Goal: Task Accomplishment & Management: Manage account settings

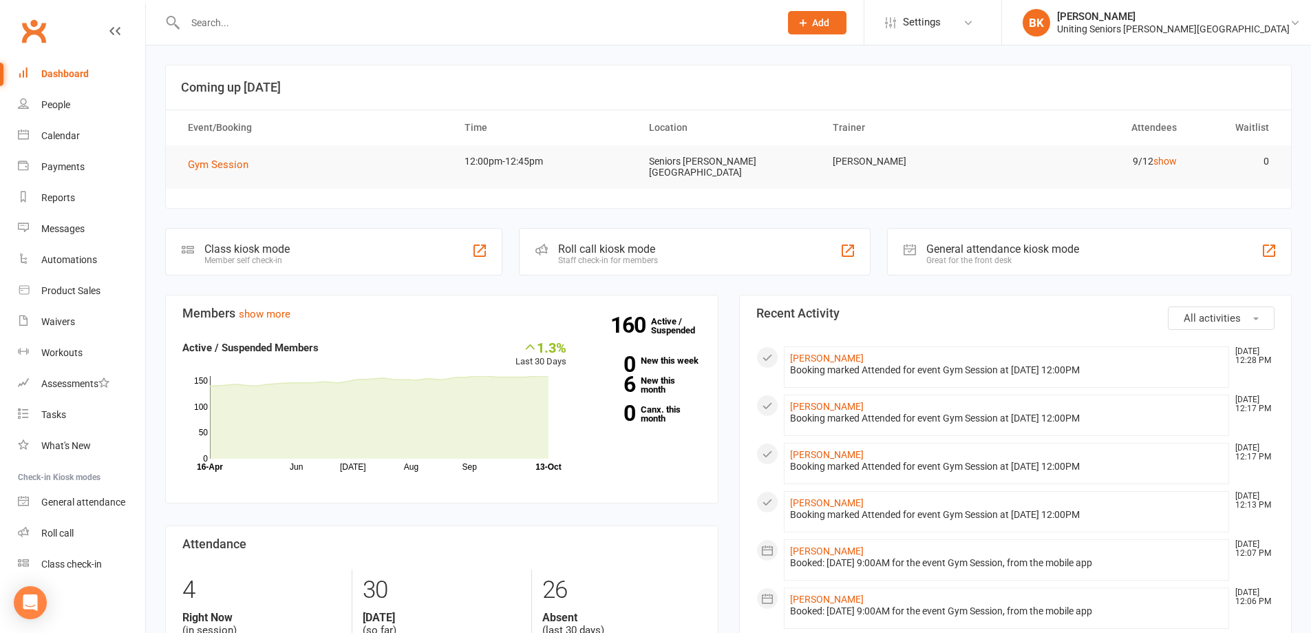
click at [543, 17] on input "text" at bounding box center [475, 22] width 589 height 19
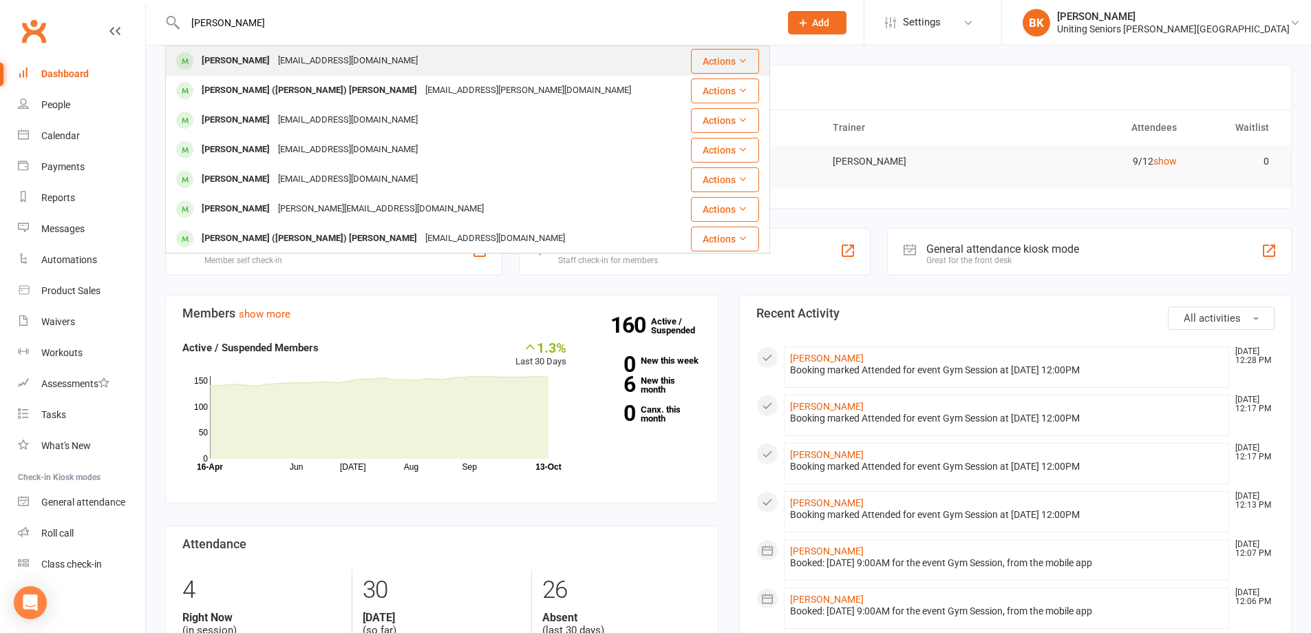
type input "thomas holliday"
click at [371, 63] on div "Thomas Holliday cplam@tpg.com.au" at bounding box center [425, 61] width 516 height 28
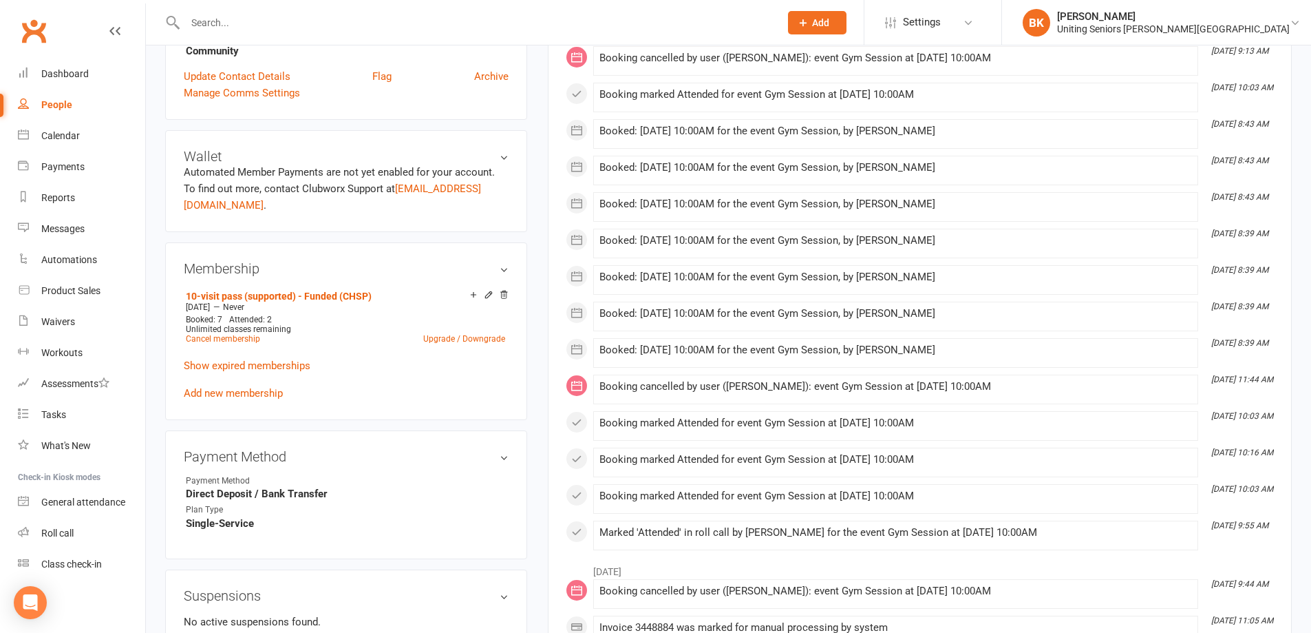
scroll to position [551, 0]
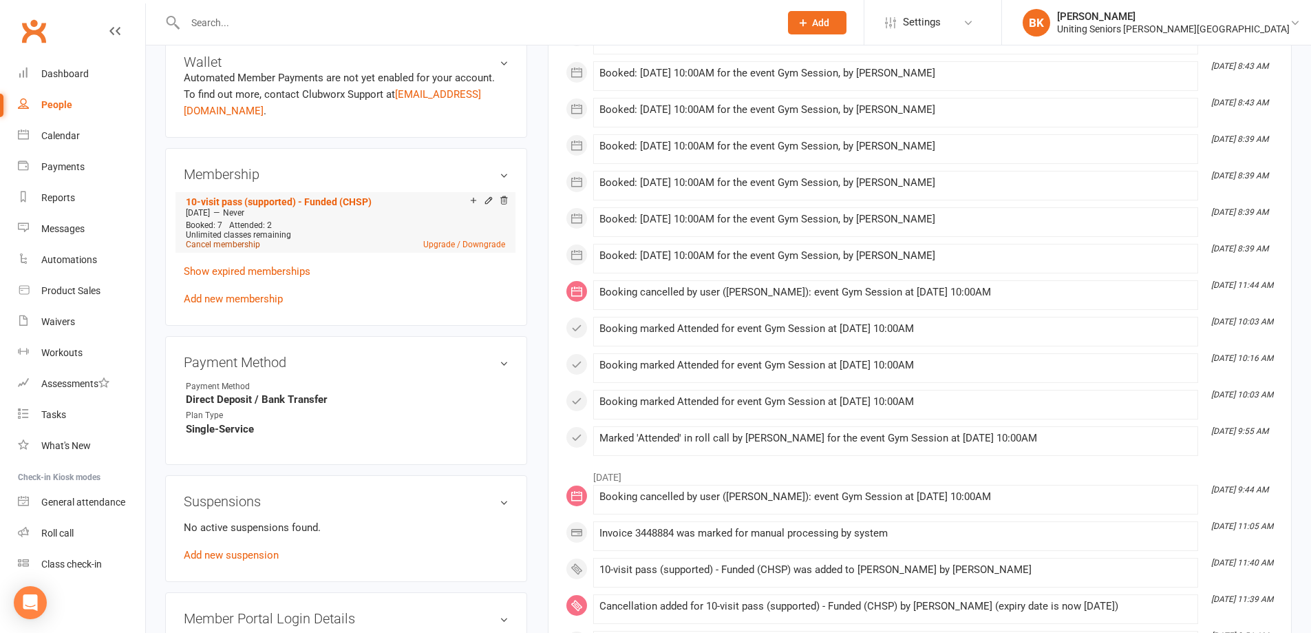
click at [224, 240] on link "Cancel membership" at bounding box center [223, 245] width 74 height 10
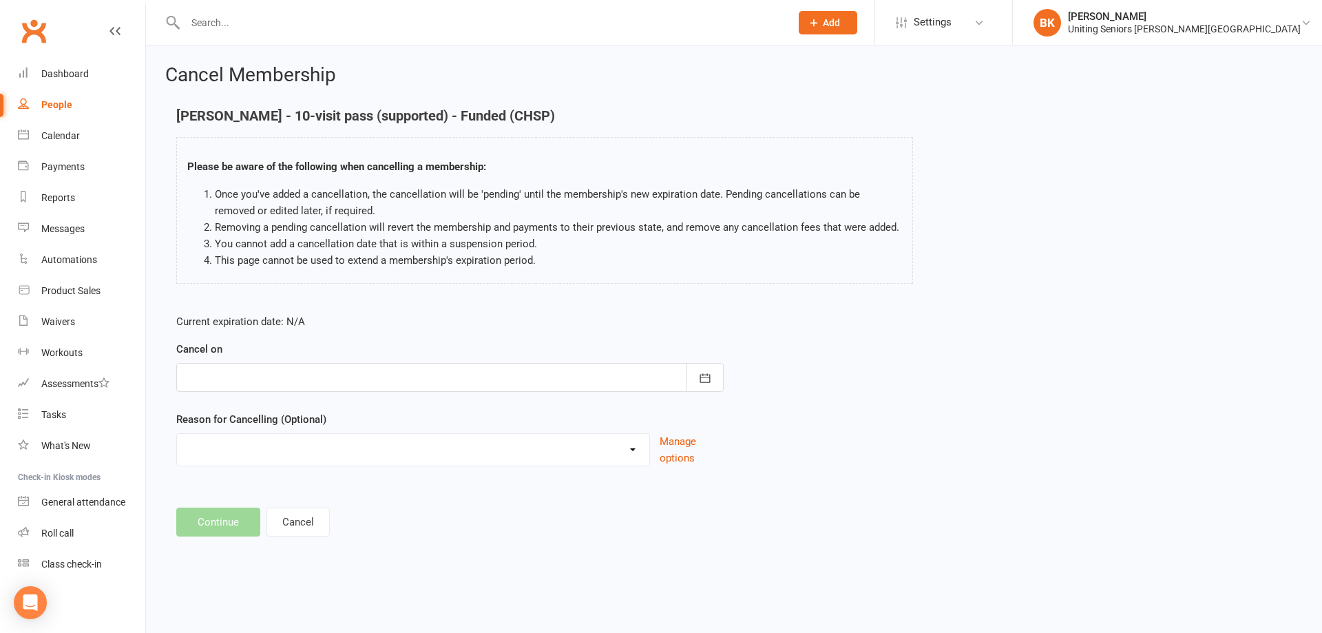
click at [498, 379] on div at bounding box center [449, 377] width 547 height 29
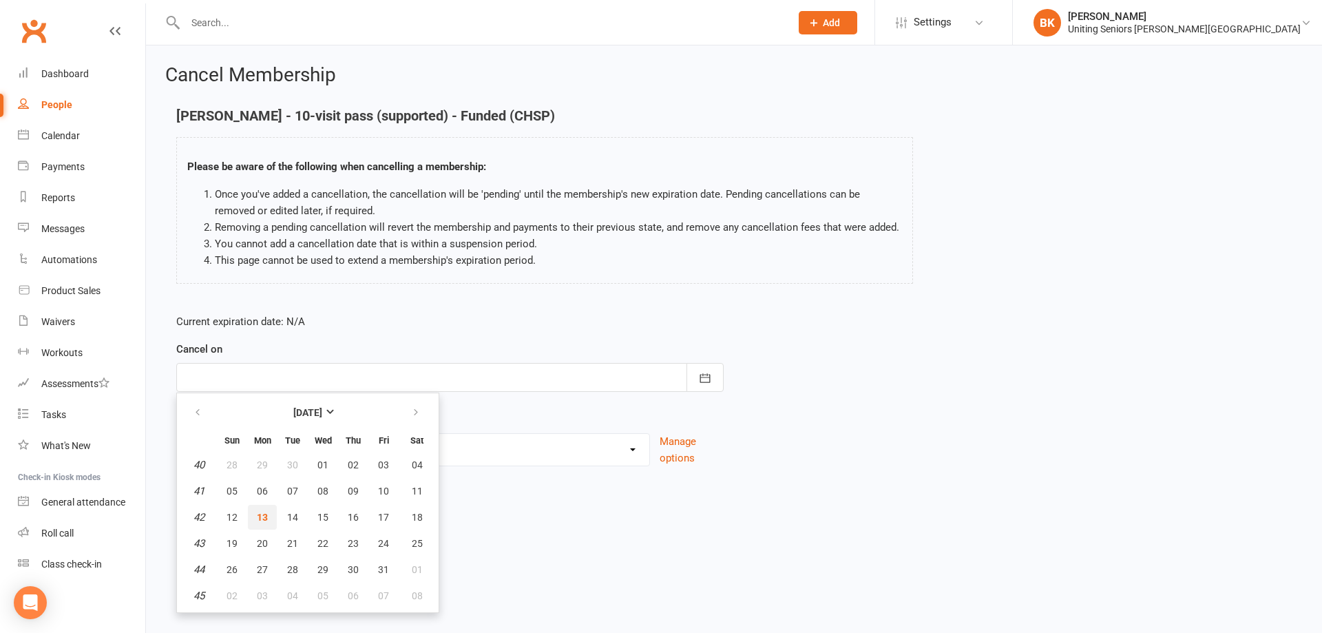
drag, startPoint x: 266, startPoint y: 518, endPoint x: 443, endPoint y: 447, distance: 190.8
click at [265, 518] on span "13" at bounding box center [262, 516] width 11 height 11
type input "13 Oct 2025"
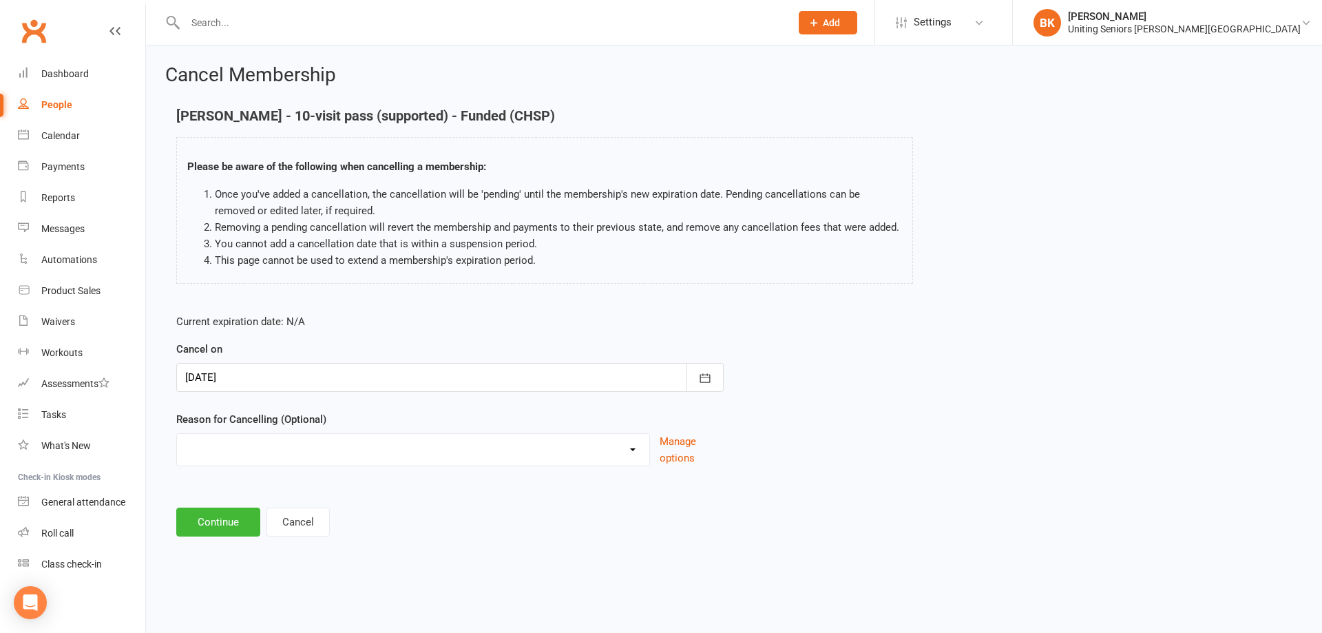
click at [454, 447] on select "Holiday Injury Other reason" at bounding box center [413, 448] width 472 height 28
select select "2"
click at [177, 449] on select "Holiday Injury Other reason" at bounding box center [413, 448] width 472 height 28
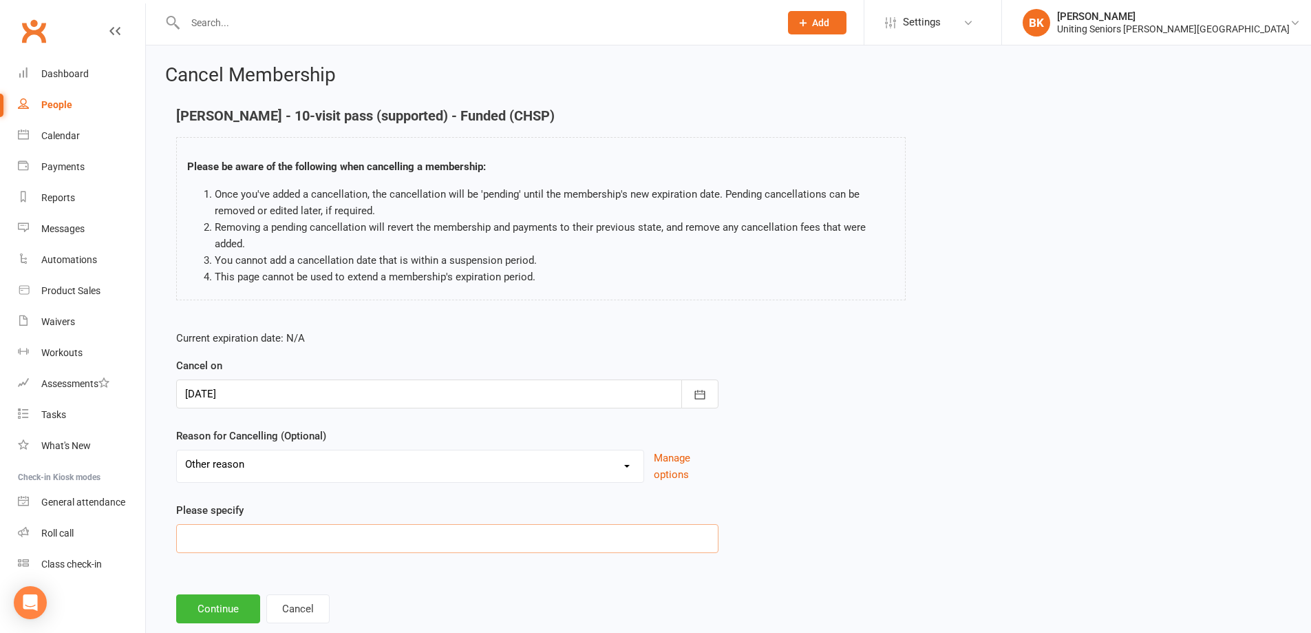
click at [352, 533] on input at bounding box center [447, 538] width 542 height 29
type input "Finished 10VP"
click at [234, 607] on button "Continue" at bounding box center [218, 608] width 84 height 29
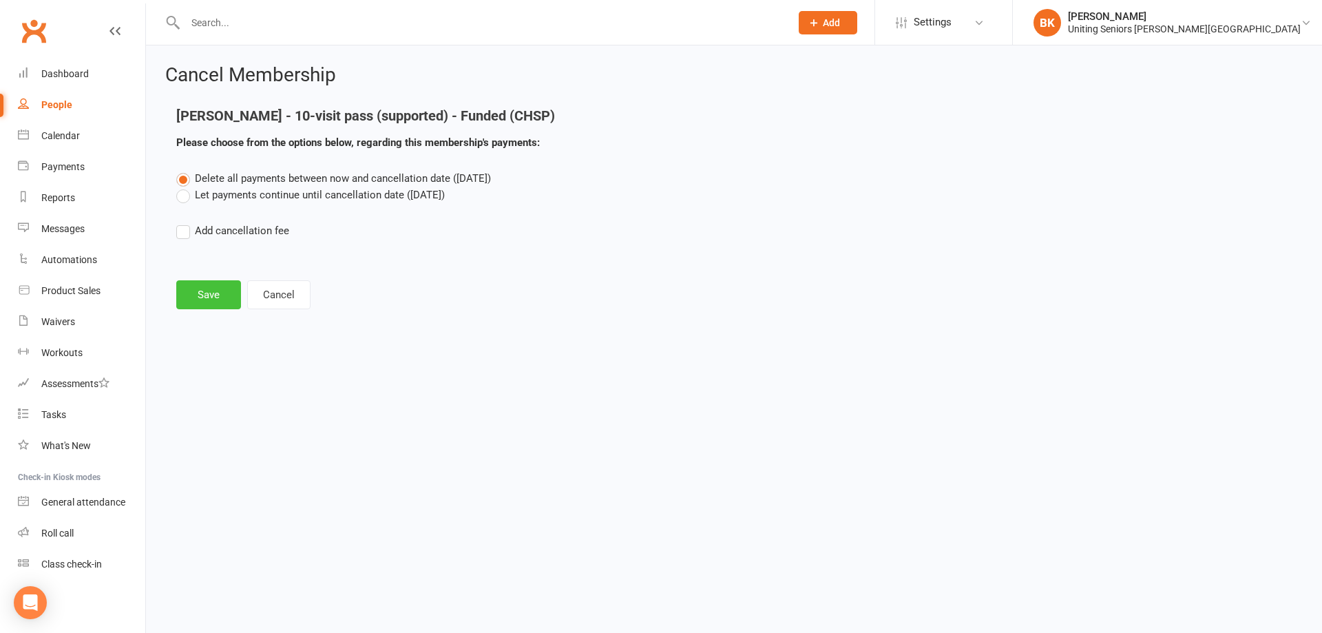
click at [231, 301] on button "Save" at bounding box center [208, 294] width 65 height 29
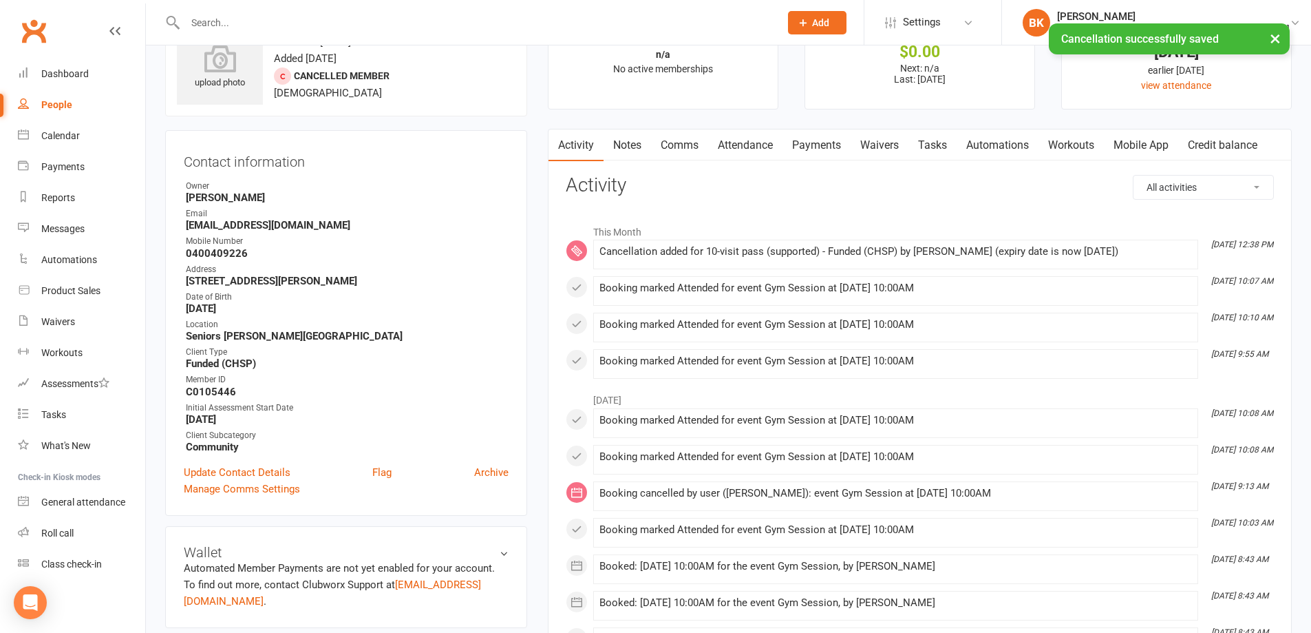
scroll to position [275, 0]
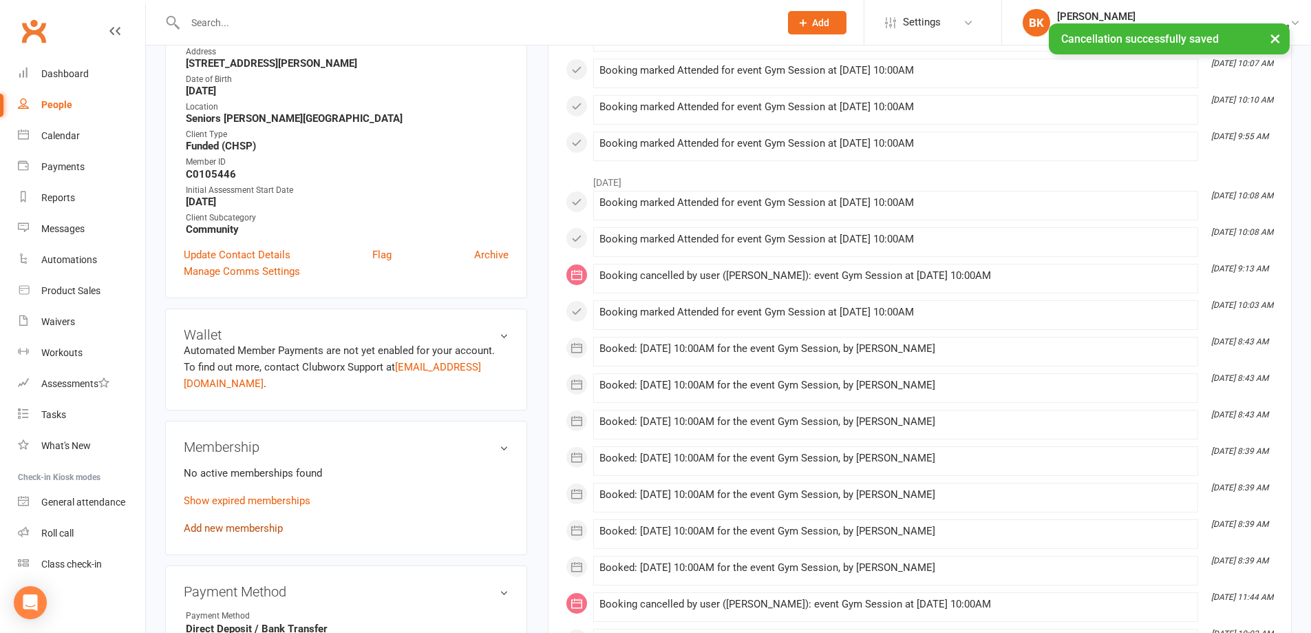
click at [269, 522] on link "Add new membership" at bounding box center [233, 528] width 99 height 12
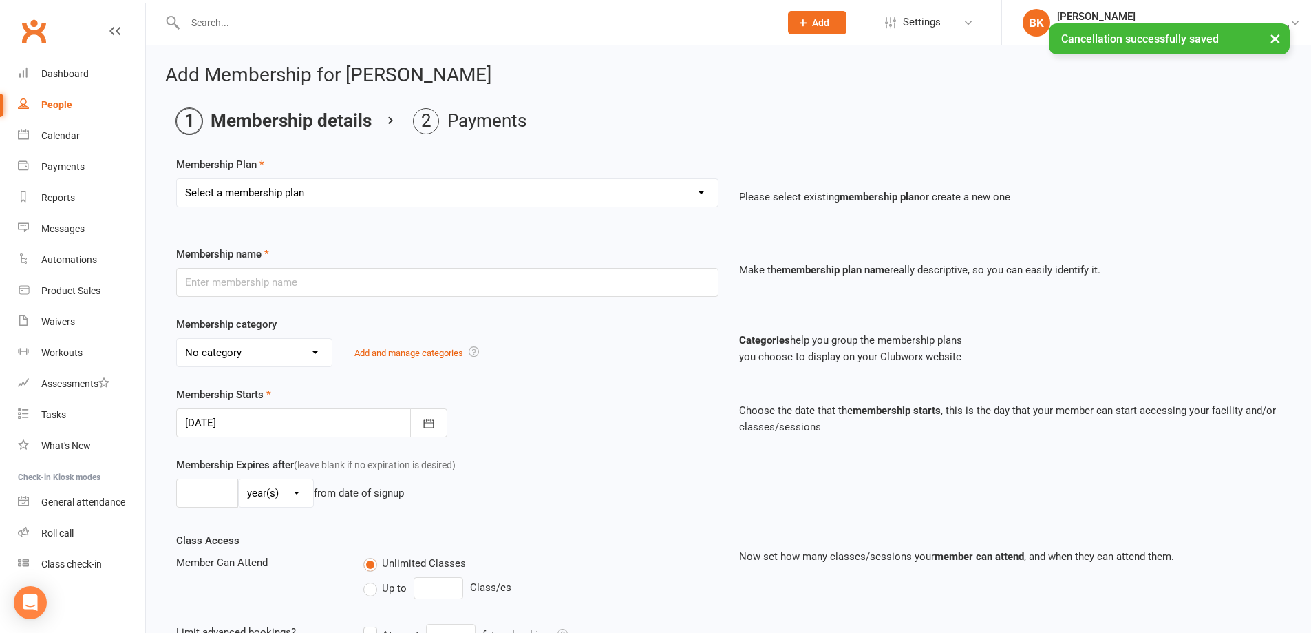
click at [331, 202] on select "Select a membership plan Create new Membership Plan Initial Assessment + Set Up…" at bounding box center [447, 193] width 541 height 28
select select "16"
click at [177, 179] on select "Select a membership plan Create new Membership Plan Initial Assessment + Set Up…" at bounding box center [447, 193] width 541 height 28
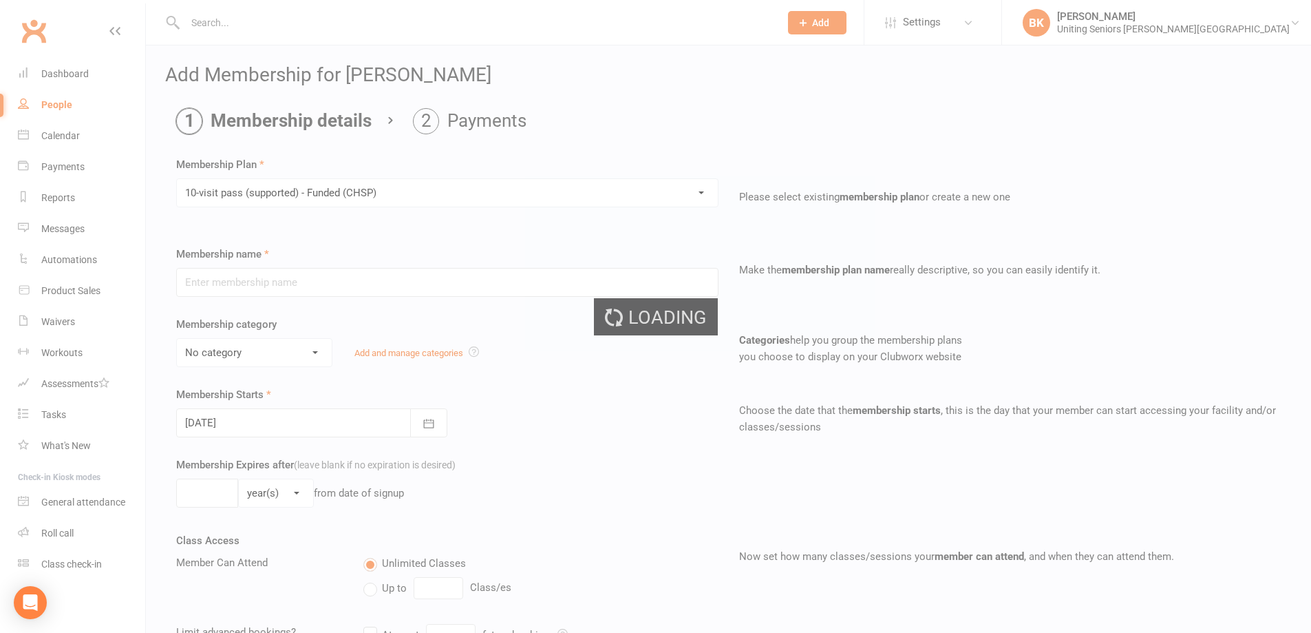
type input "10-visit pass (supported) - Funded (CHSP)"
select select "0"
type input "0"
type input "4"
select select "?"
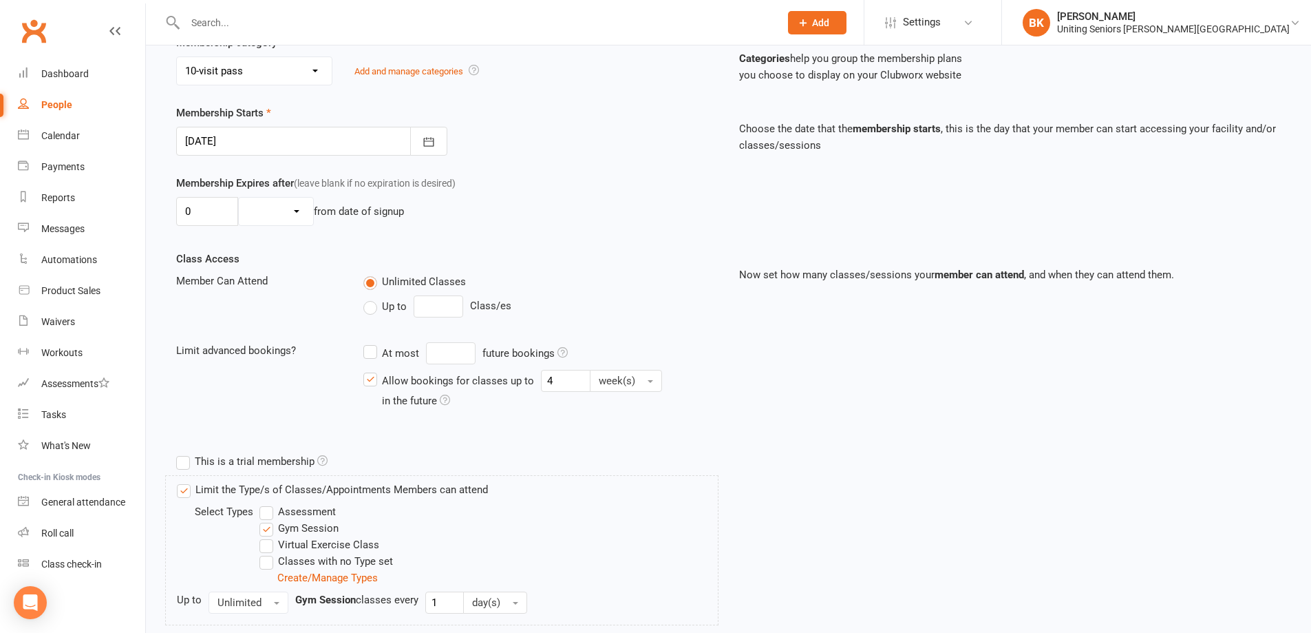
scroll to position [376, 0]
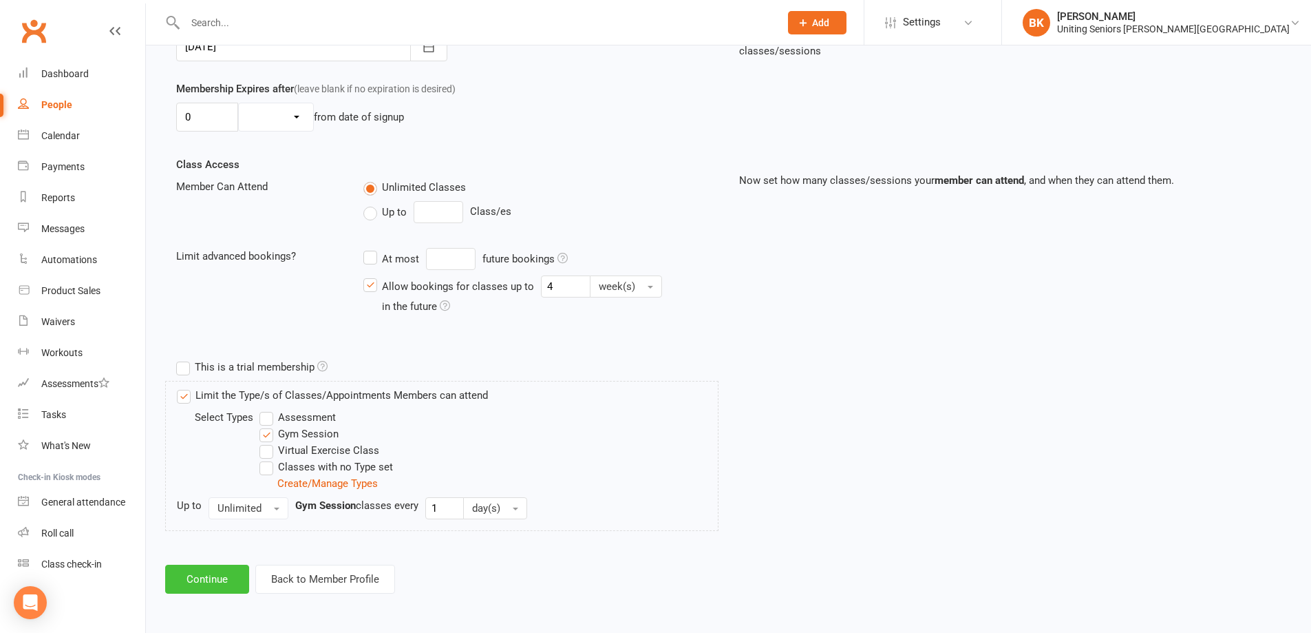
click at [208, 580] on button "Continue" at bounding box center [207, 578] width 84 height 29
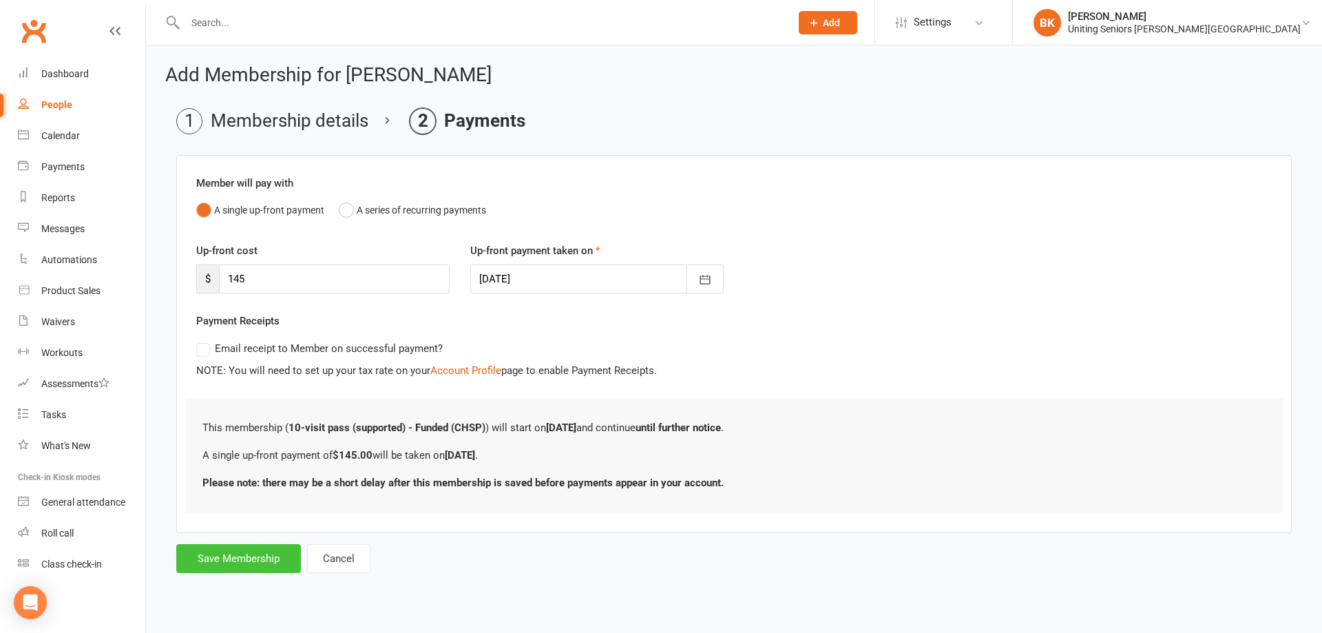
click at [231, 551] on button "Save Membership" at bounding box center [238, 558] width 125 height 29
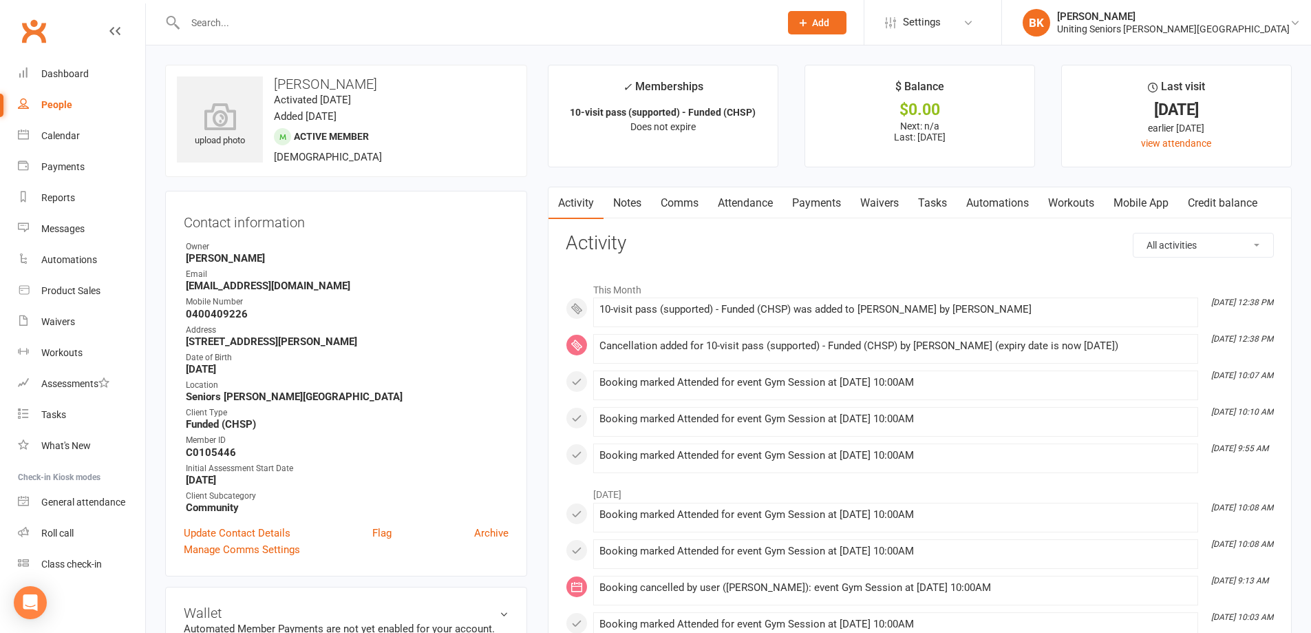
click at [485, 14] on input "text" at bounding box center [475, 22] width 589 height 19
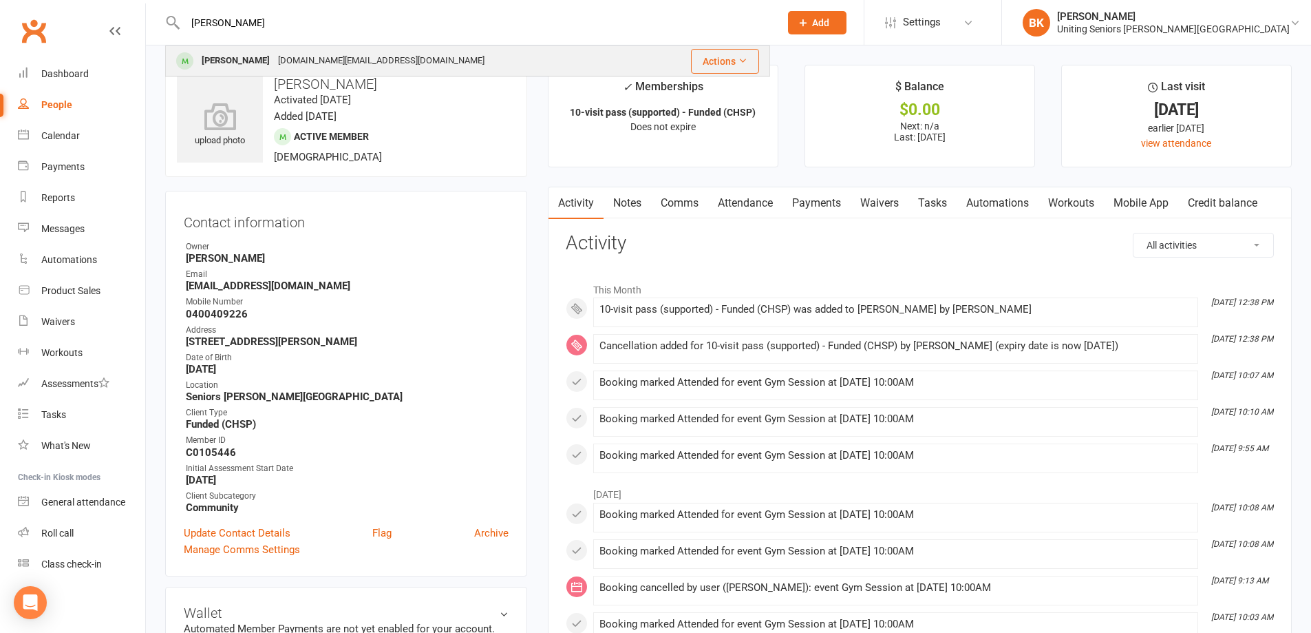
type input "valerie best"
click at [247, 56] on div "[PERSON_NAME]" at bounding box center [236, 61] width 76 height 20
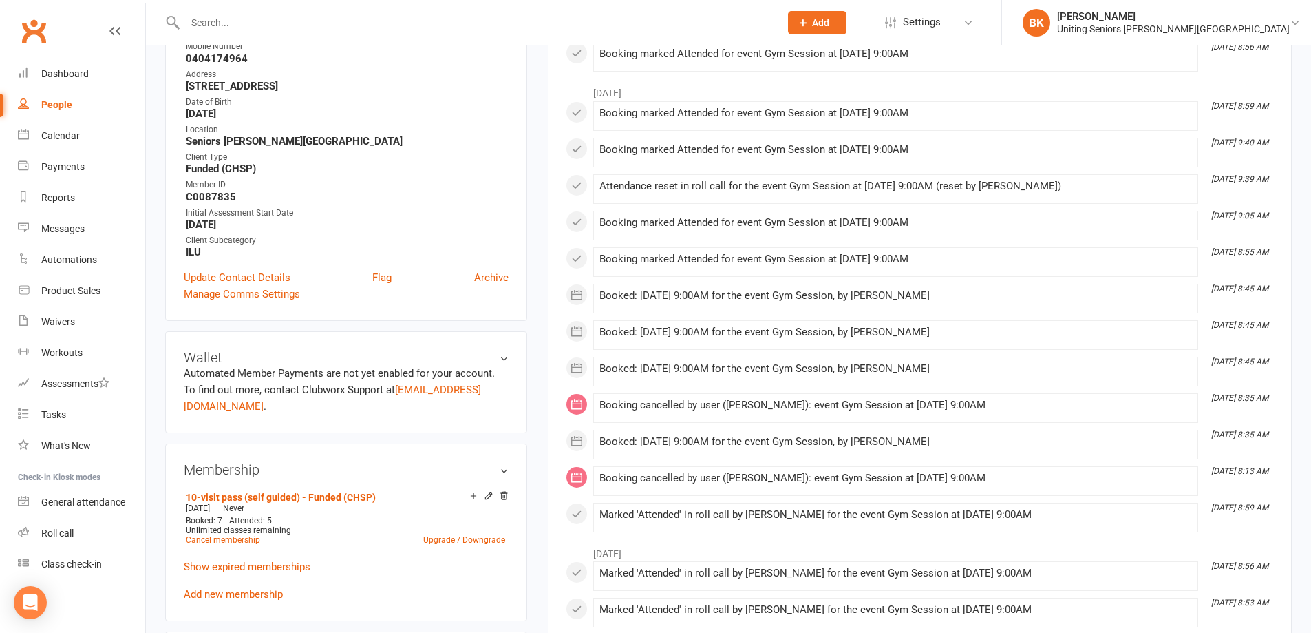
scroll to position [275, 0]
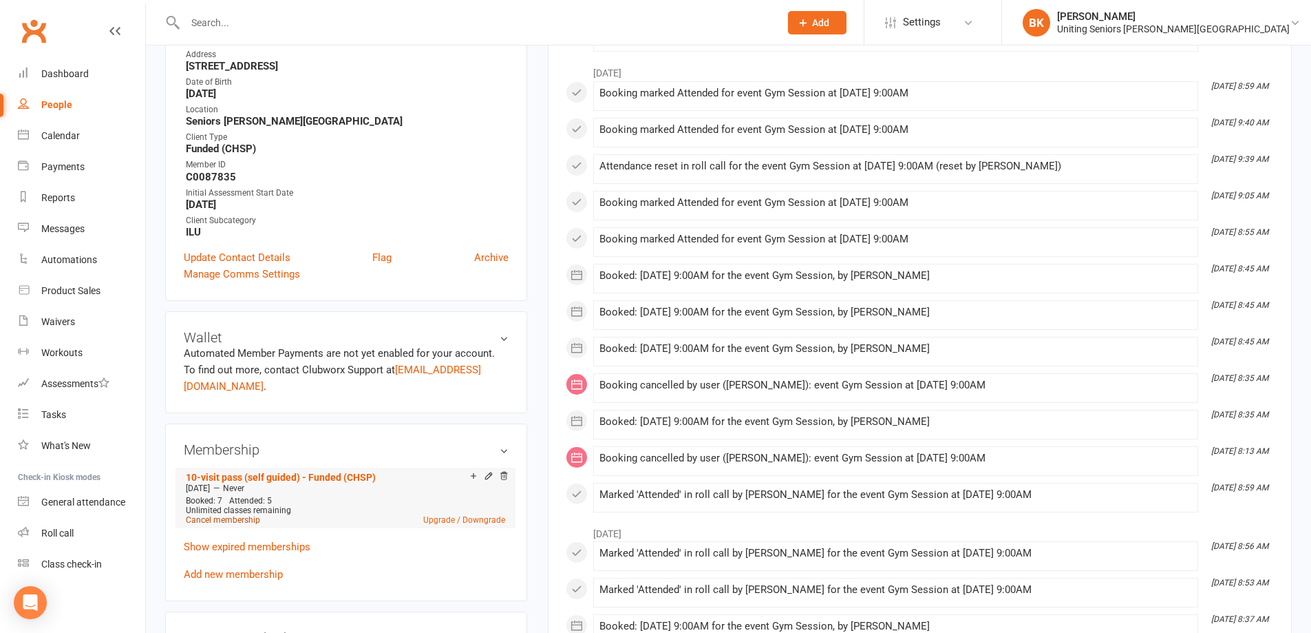
click at [226, 515] on link "Cancel membership" at bounding box center [223, 520] width 74 height 10
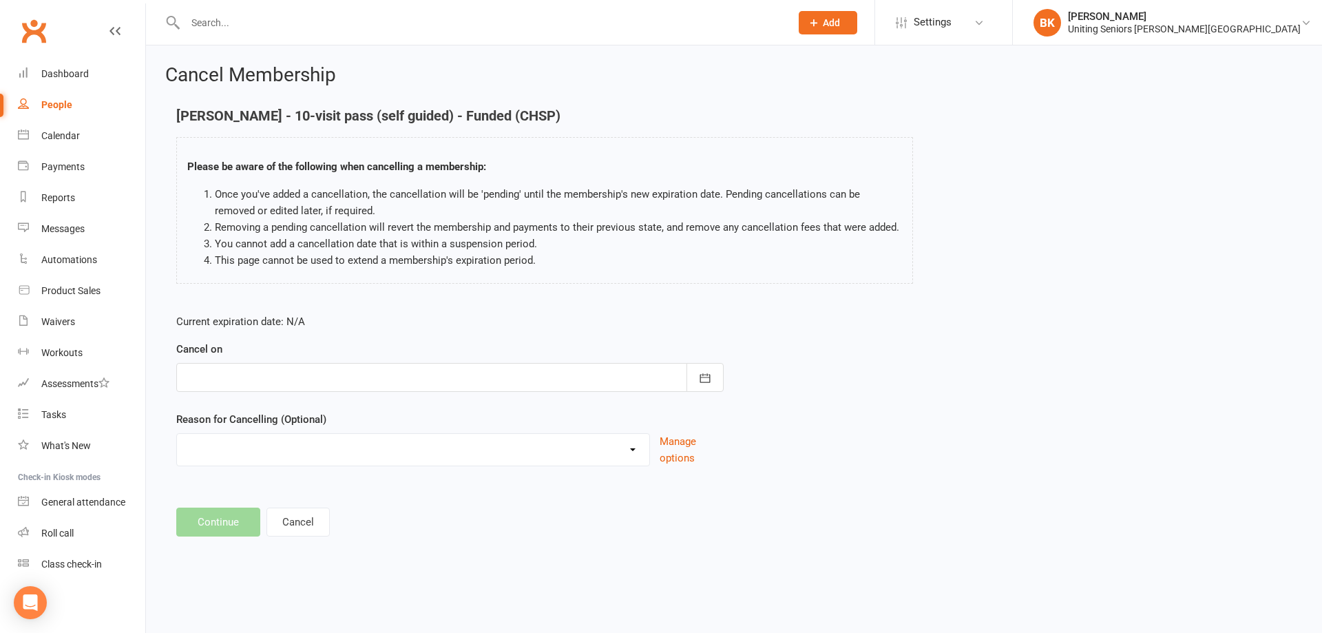
drag, startPoint x: 423, startPoint y: 368, endPoint x: 426, endPoint y: 375, distance: 8.3
click at [424, 368] on div at bounding box center [449, 377] width 547 height 29
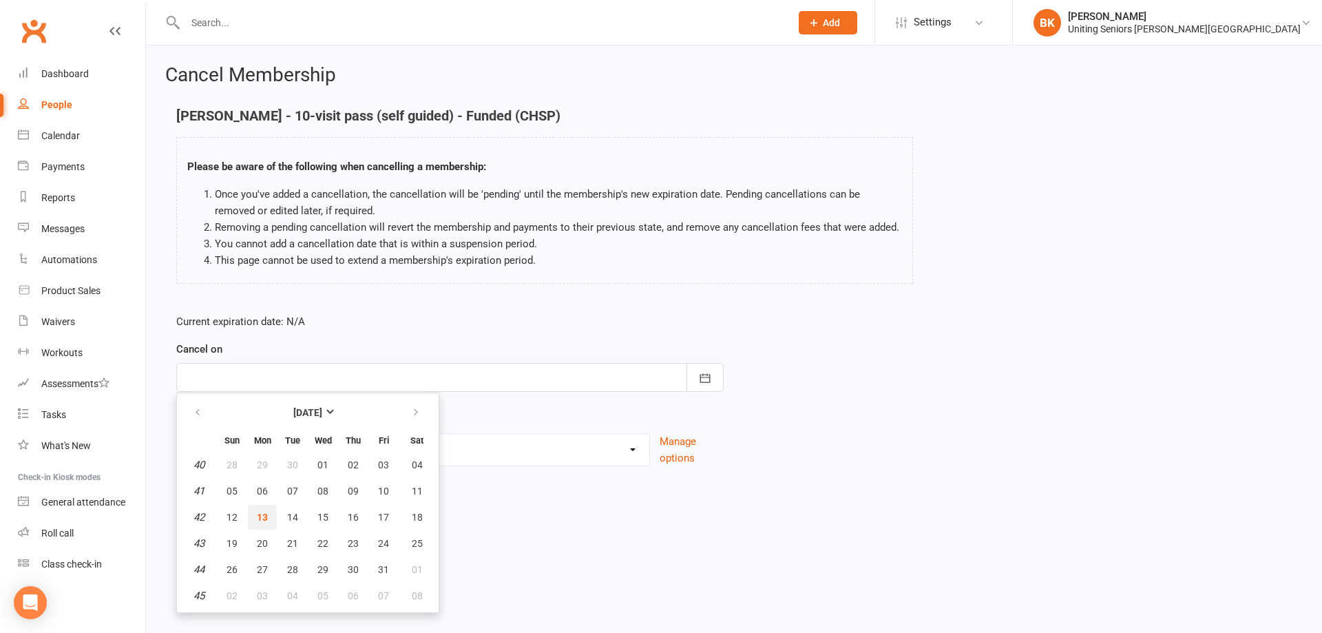
drag, startPoint x: 260, startPoint y: 521, endPoint x: 319, endPoint y: 478, distance: 73.0
click at [260, 520] on span "13" at bounding box center [262, 516] width 11 height 11
type input "13 Oct 2025"
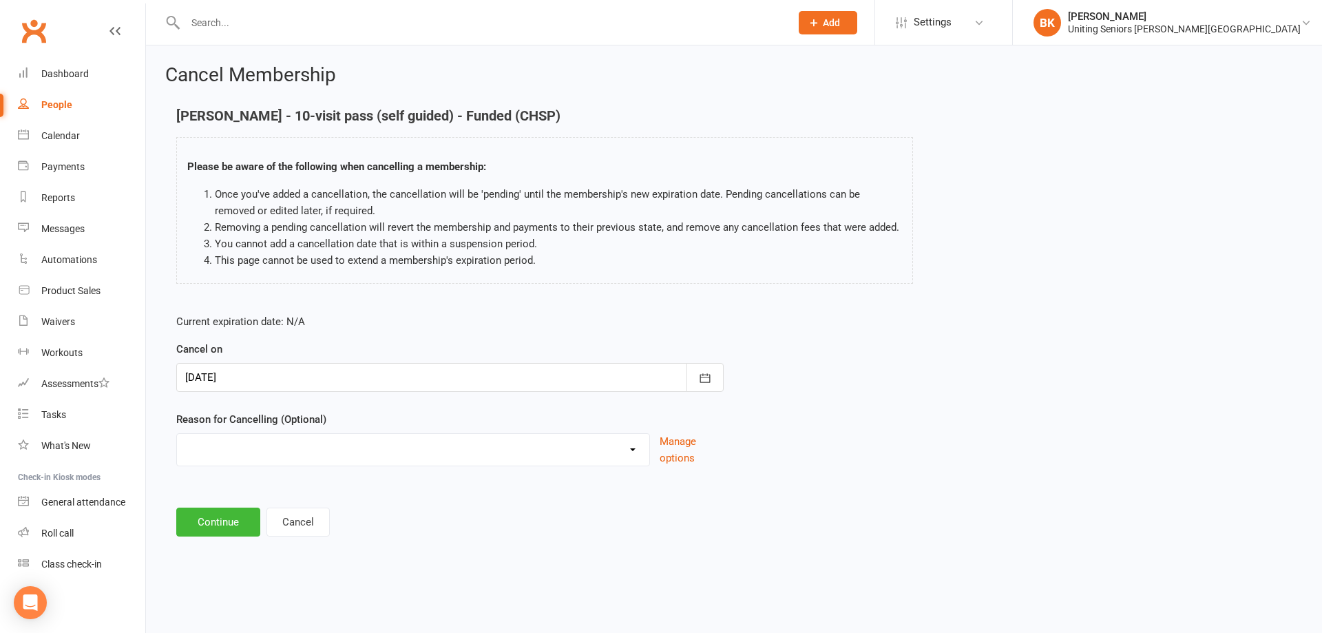
drag, startPoint x: 262, startPoint y: 458, endPoint x: 254, endPoint y: 458, distance: 7.6
click at [262, 458] on select "Holiday Injury Other reason" at bounding box center [413, 448] width 472 height 28
select select "2"
click at [177, 449] on select "Holiday Injury Other reason" at bounding box center [413, 448] width 472 height 28
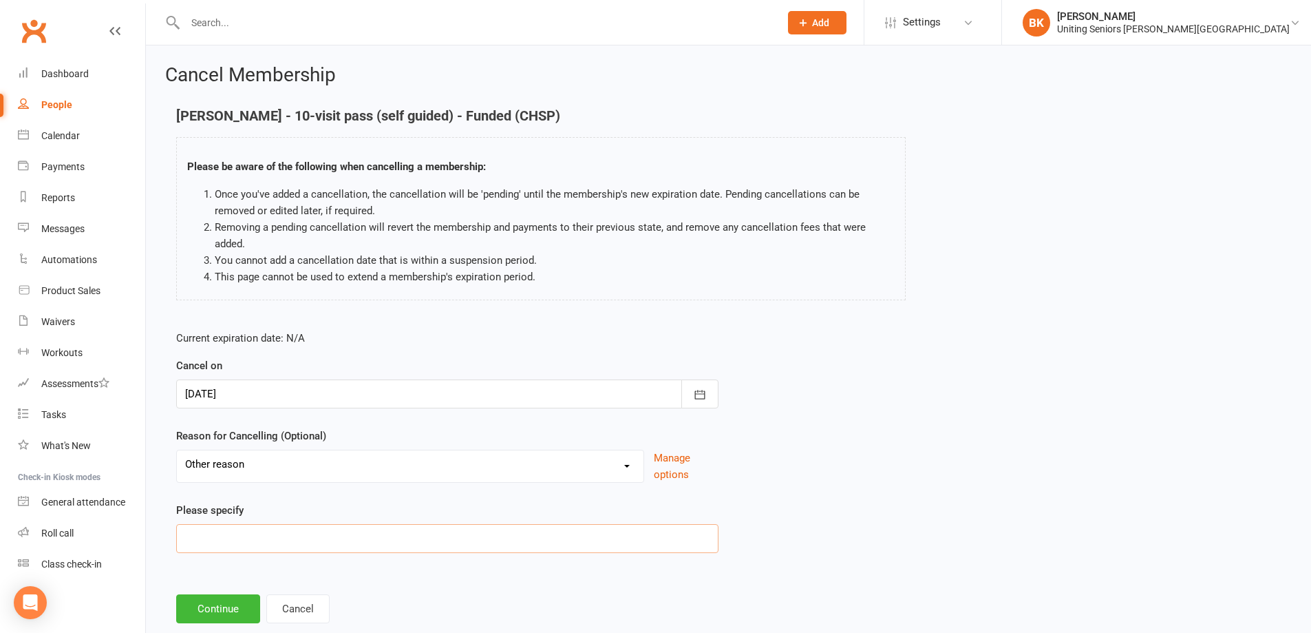
click at [214, 540] on input at bounding box center [447, 538] width 542 height 29
type input "Finished 10VP"
click at [205, 605] on button "Continue" at bounding box center [218, 608] width 84 height 29
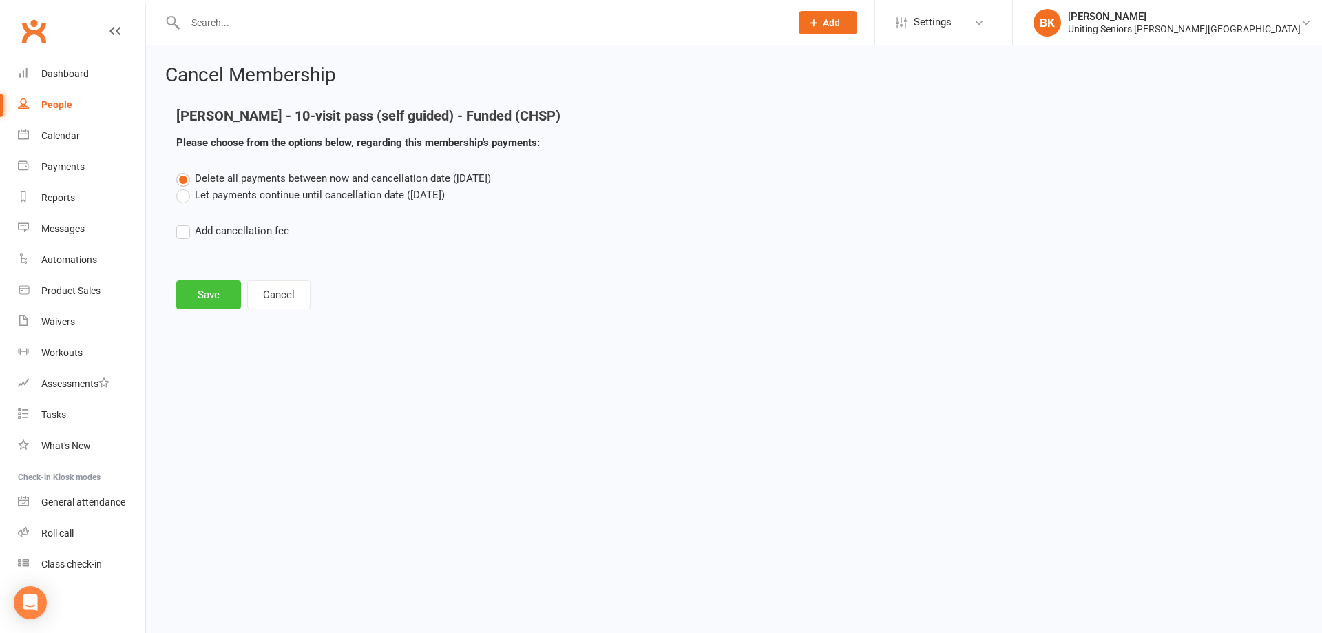
click at [205, 286] on button "Save" at bounding box center [208, 294] width 65 height 29
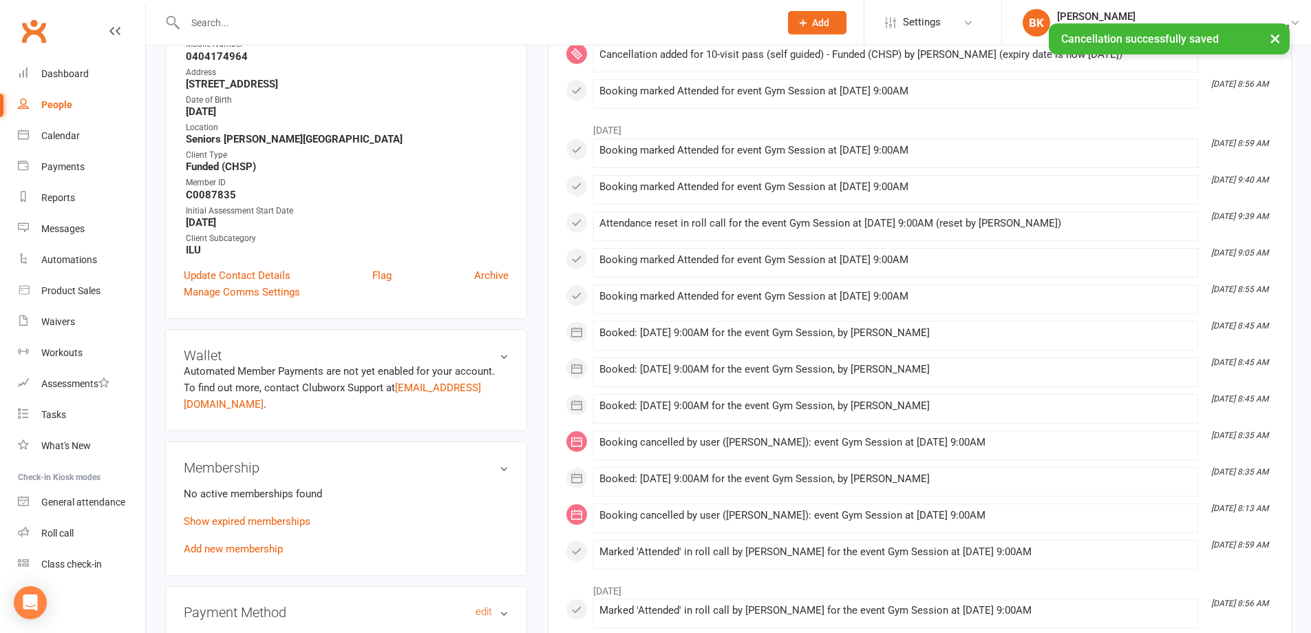
scroll to position [413, 0]
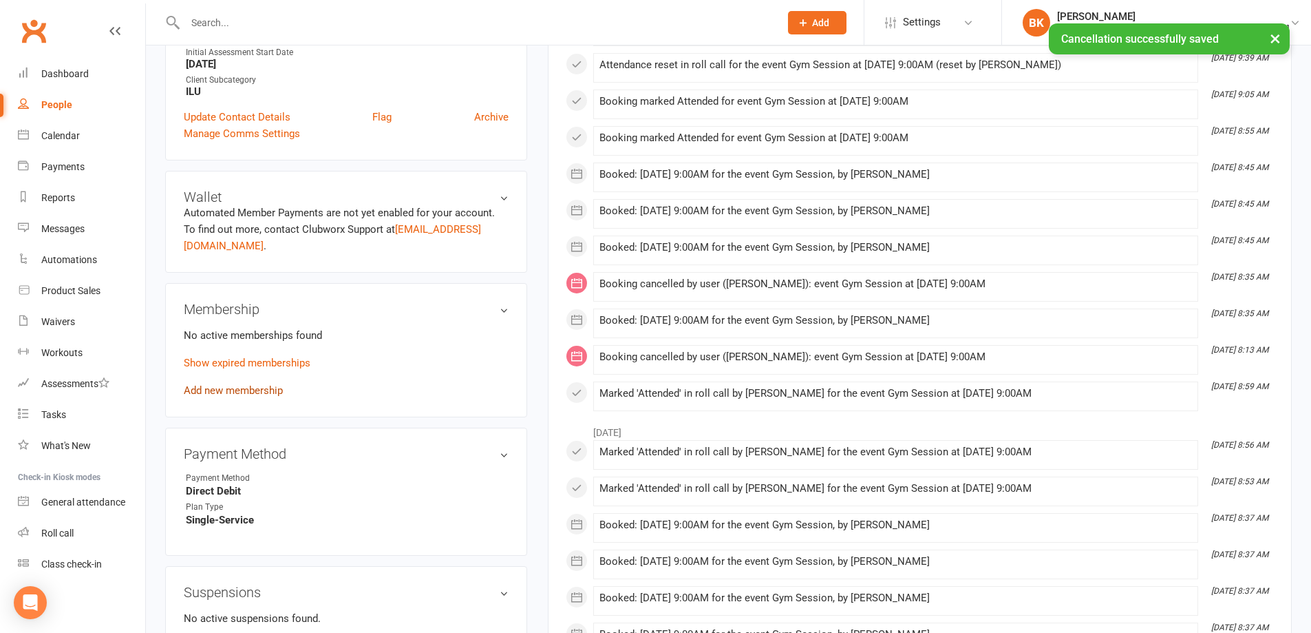
click at [246, 384] on link "Add new membership" at bounding box center [233, 390] width 99 height 12
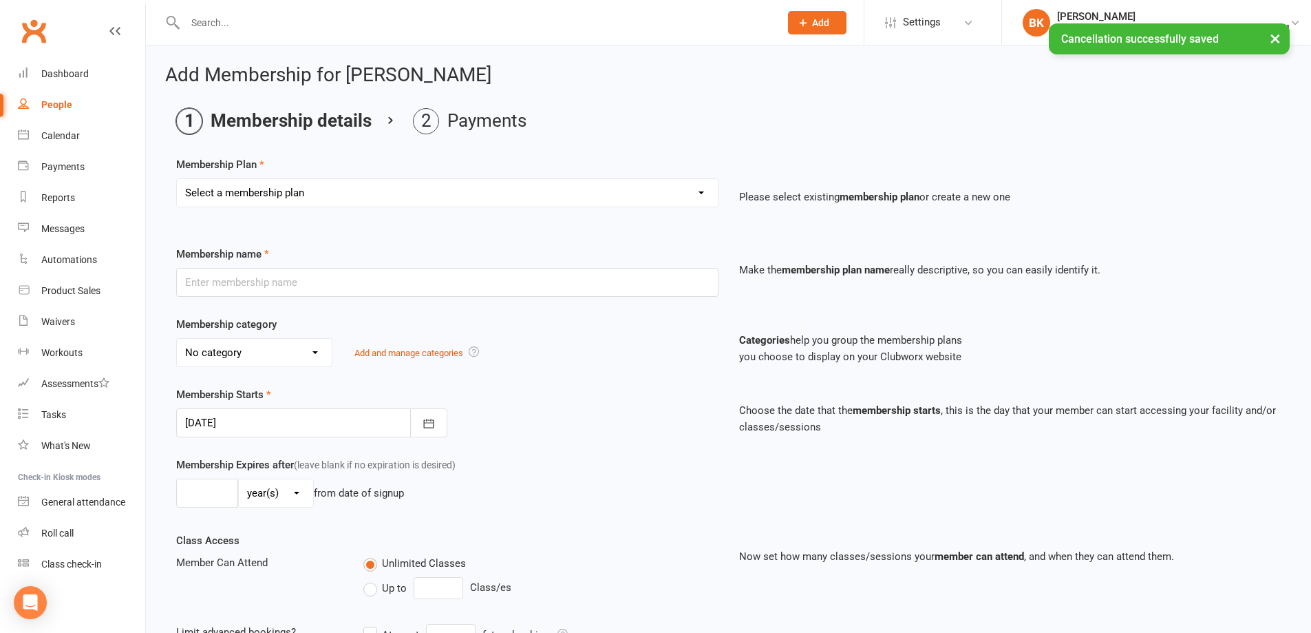
click at [278, 193] on select "Select a membership plan Create new Membership Plan Initial Assessment + Set Up…" at bounding box center [447, 193] width 541 height 28
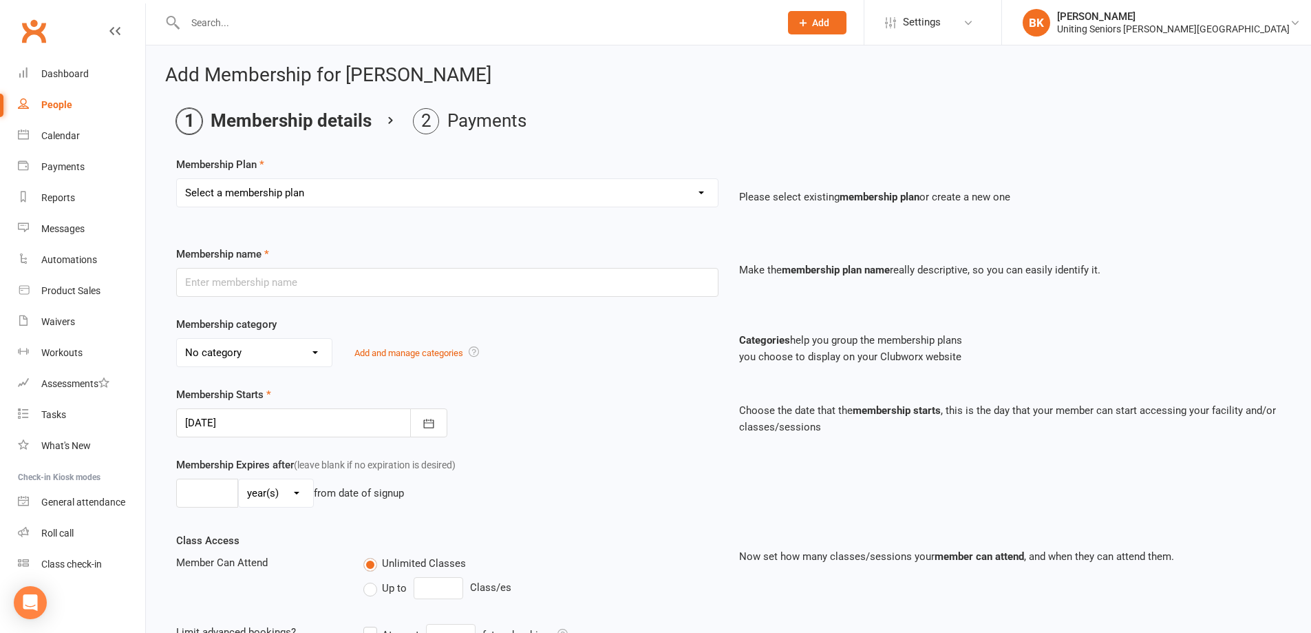
select select "11"
click at [177, 179] on select "Select a membership plan Create new Membership Plan Initial Assessment + Set Up…" at bounding box center [447, 193] width 541 height 28
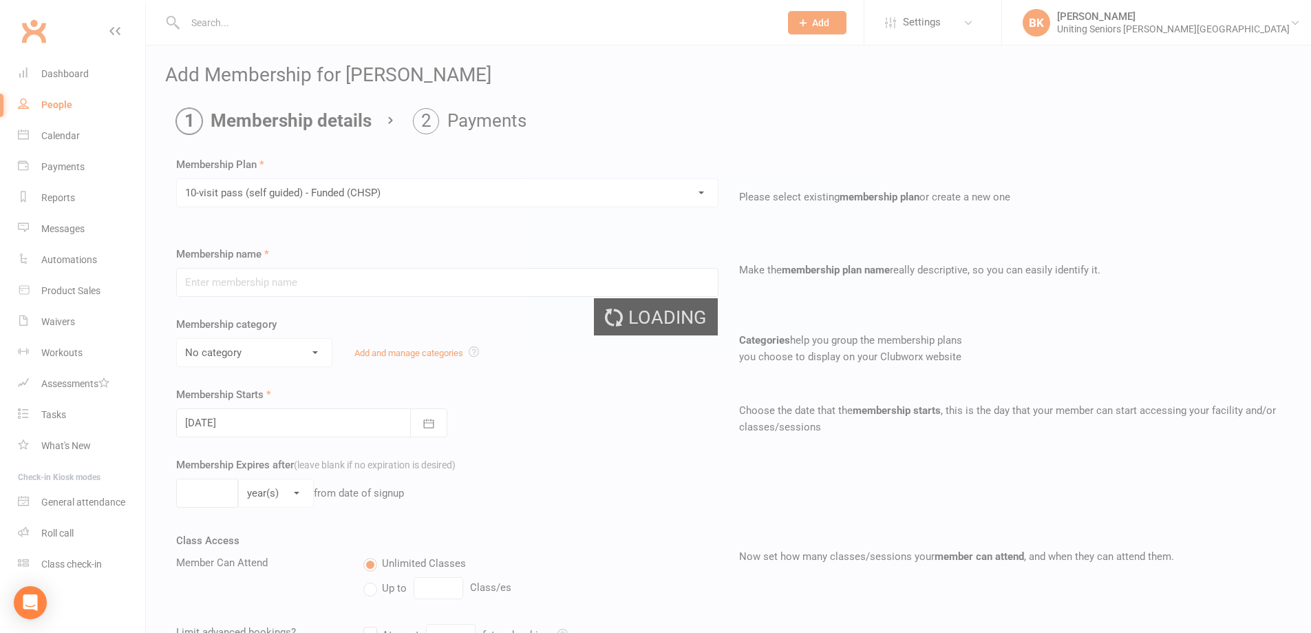
type input "10-visit pass (self guided) - Funded (CHSP)"
select select "0"
type input "0"
type input "4"
select select "?"
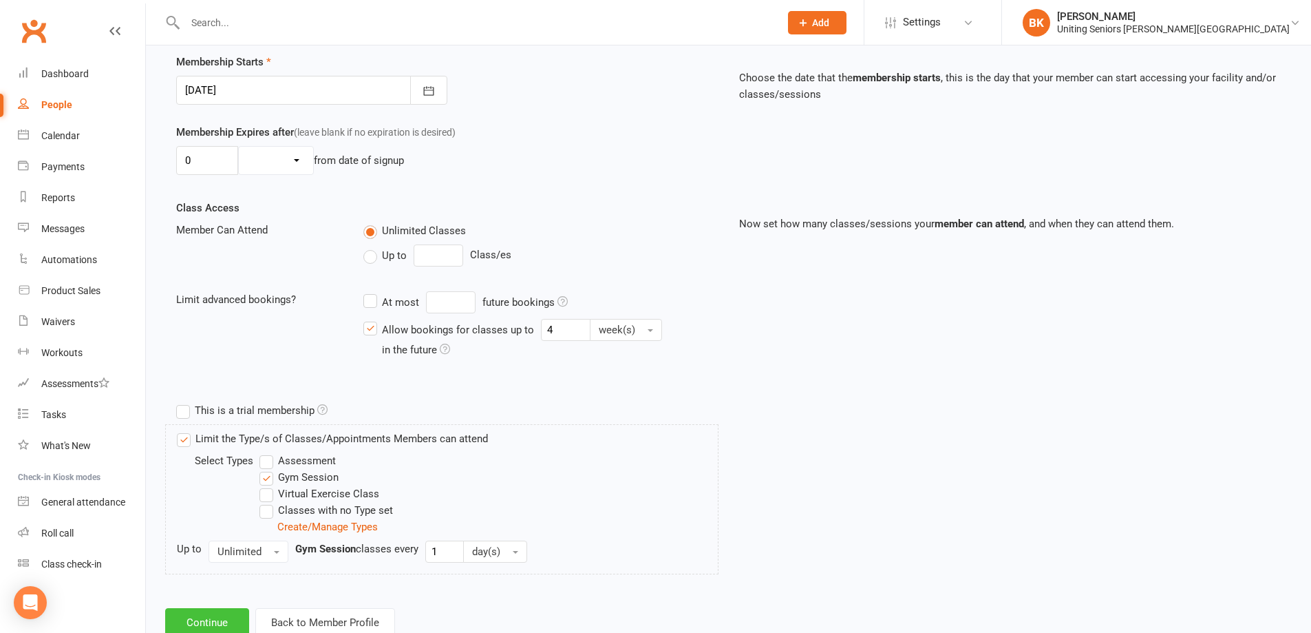
scroll to position [376, 0]
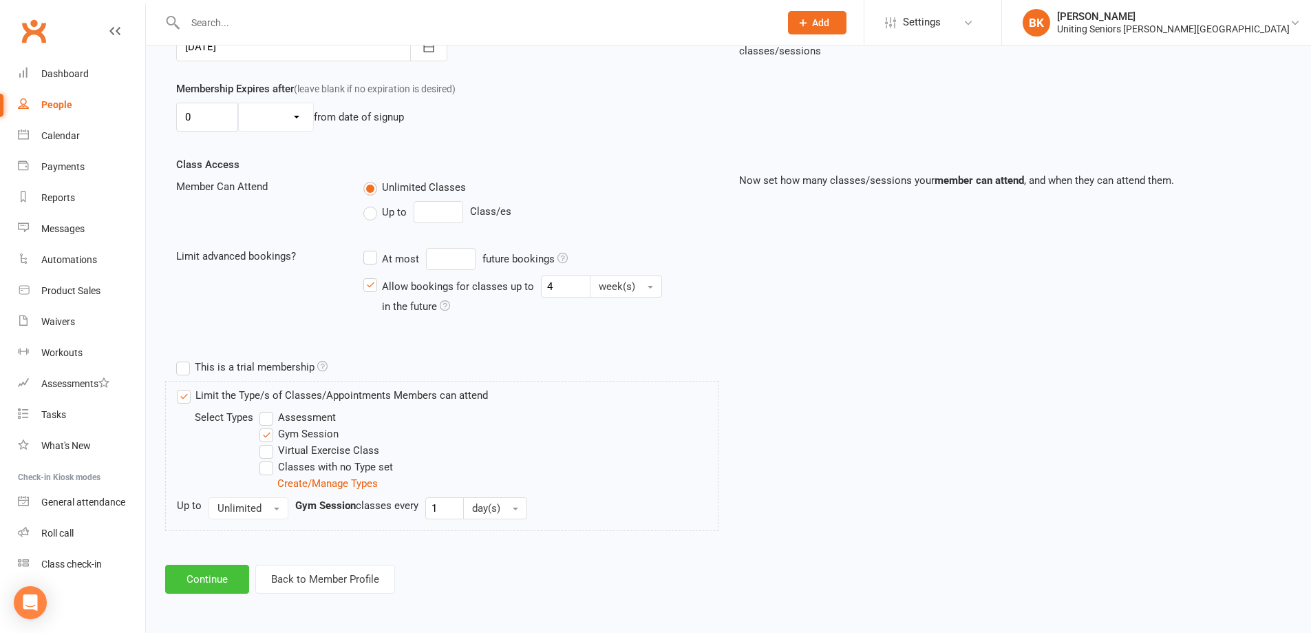
click at [213, 570] on button "Continue" at bounding box center [207, 578] width 84 height 29
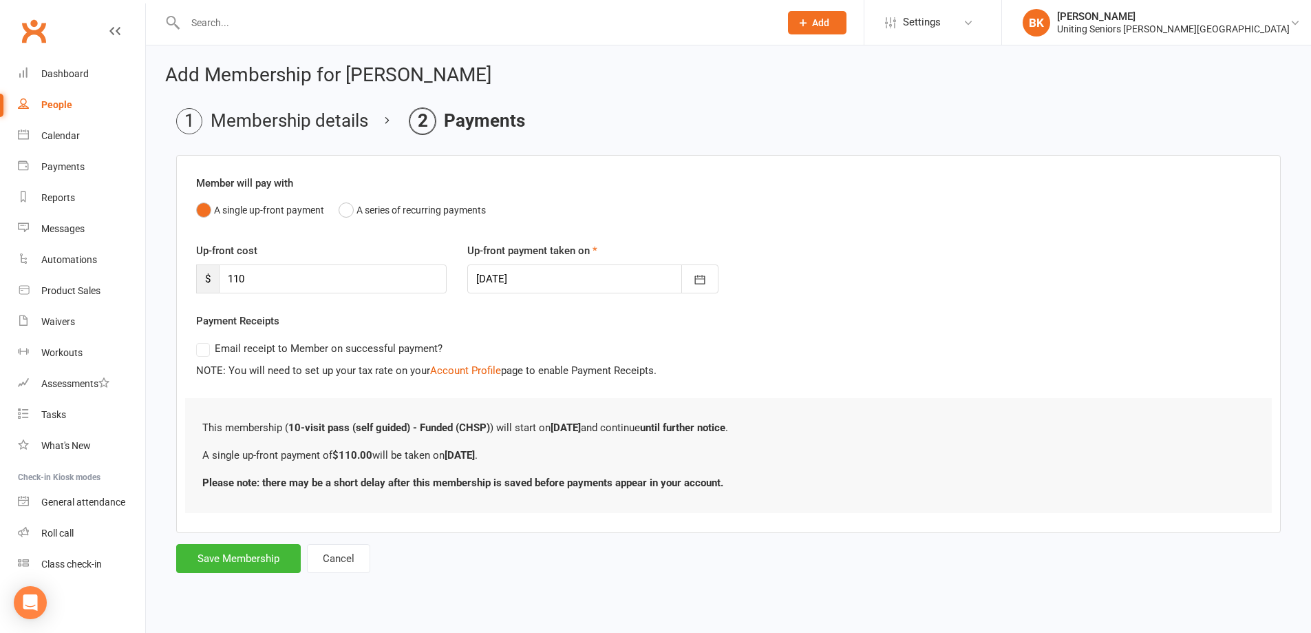
scroll to position [0, 0]
click at [222, 558] on button "Save Membership" at bounding box center [238, 558] width 125 height 29
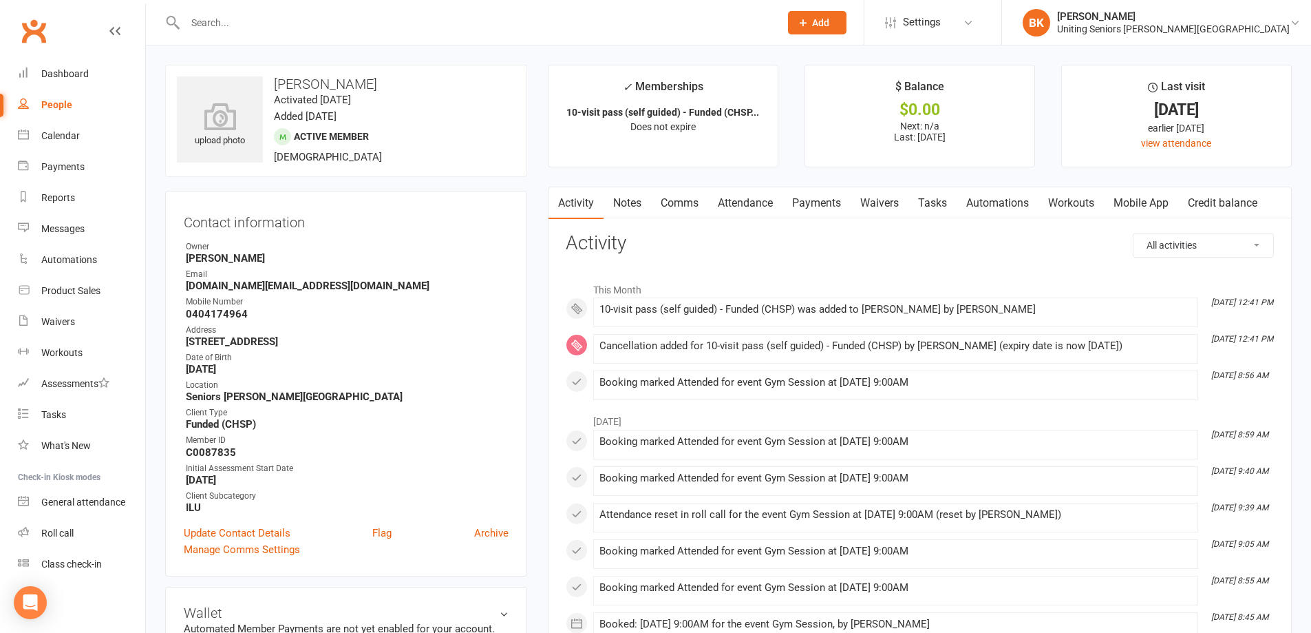
click at [480, 19] on input "text" at bounding box center [475, 22] width 589 height 19
type input "john rogers"
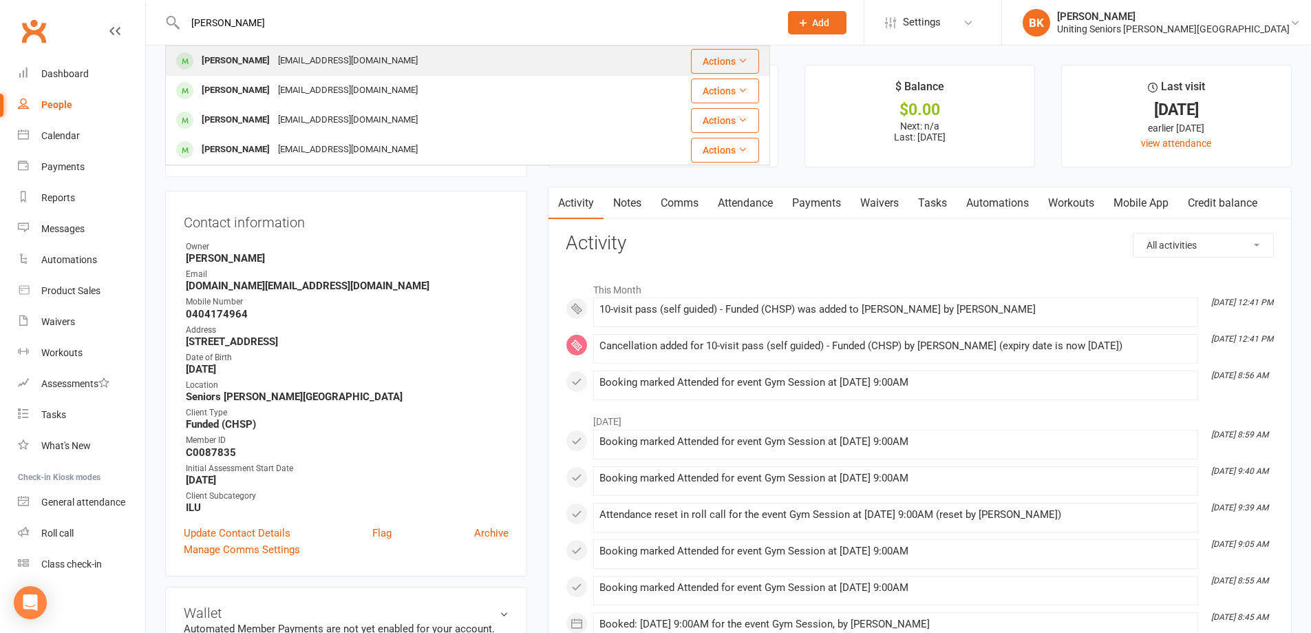
click at [375, 61] on div "John Rogers rogersjm@bigpond.net.au" at bounding box center [398, 61] width 463 height 28
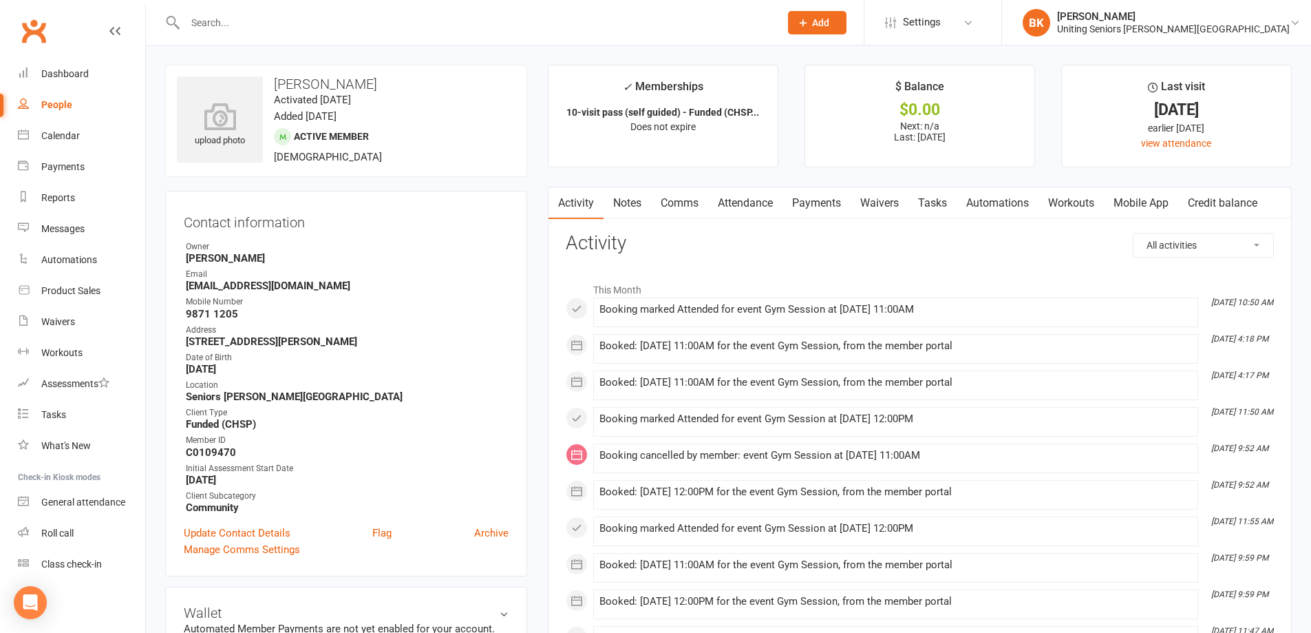
scroll to position [413, 0]
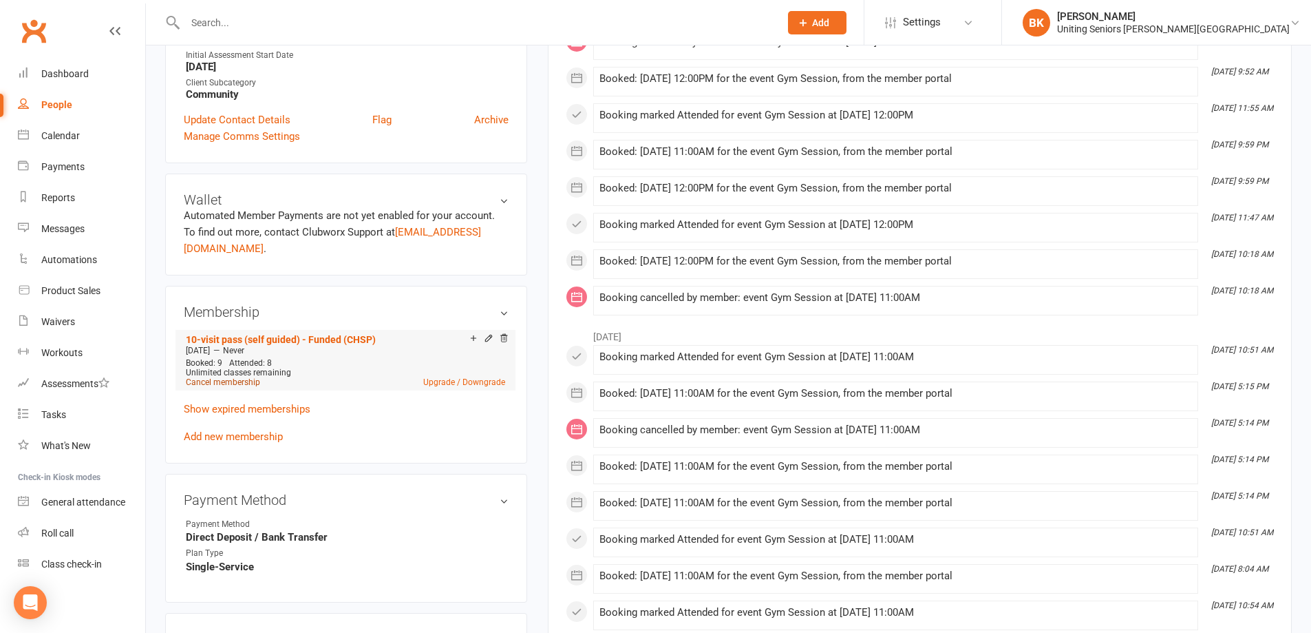
click at [242, 377] on link "Cancel membership" at bounding box center [223, 382] width 74 height 10
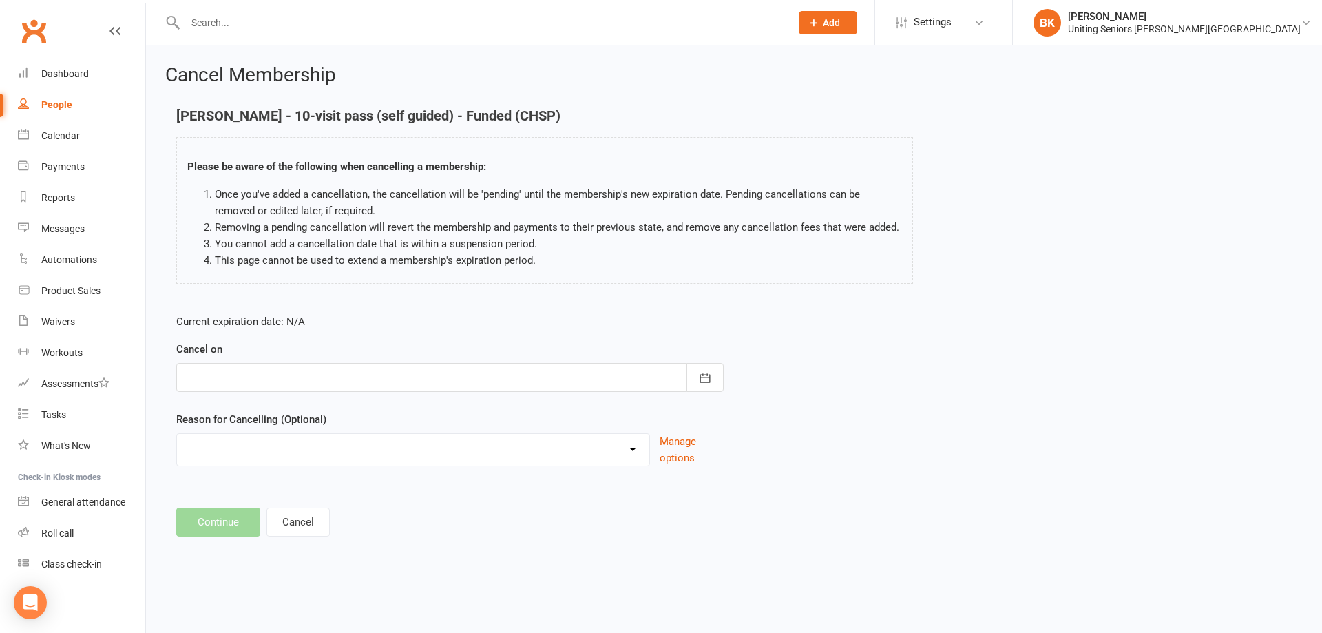
click at [313, 368] on div at bounding box center [449, 377] width 547 height 29
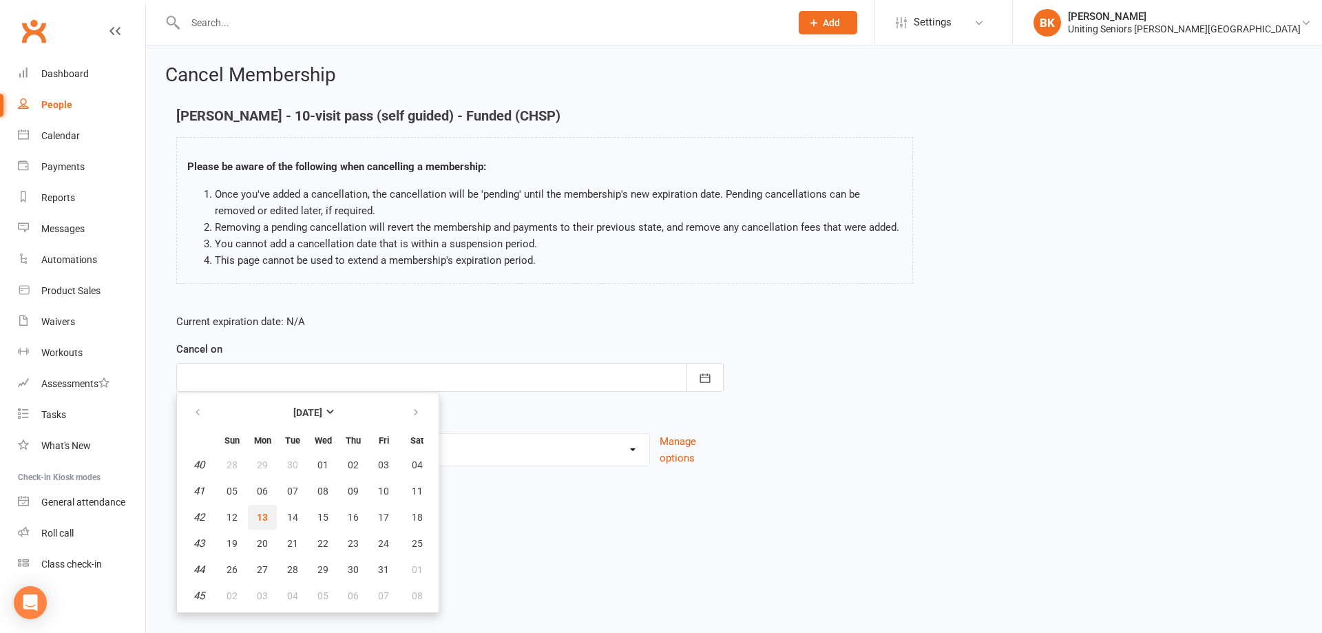
click at [261, 509] on button "13" at bounding box center [262, 517] width 29 height 25
type input "13 Oct 2025"
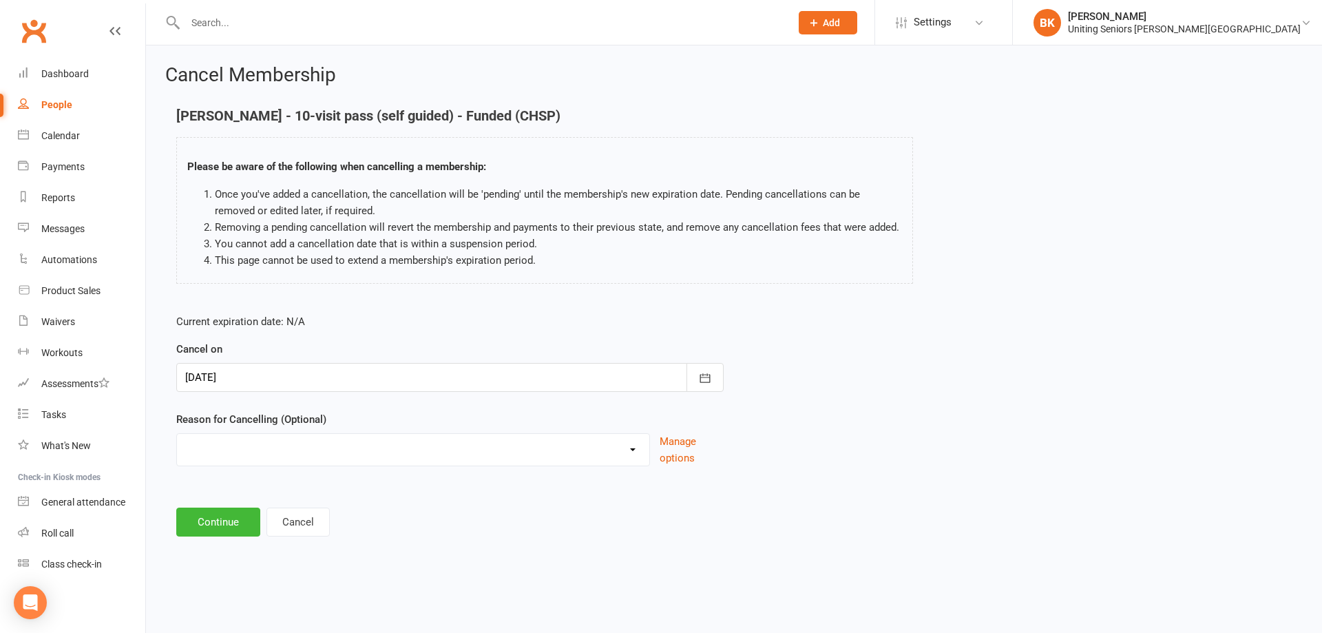
click at [294, 447] on select "Holiday Injury Other reason" at bounding box center [413, 448] width 472 height 28
select select "2"
click at [177, 449] on select "Holiday Injury Other reason" at bounding box center [413, 448] width 472 height 28
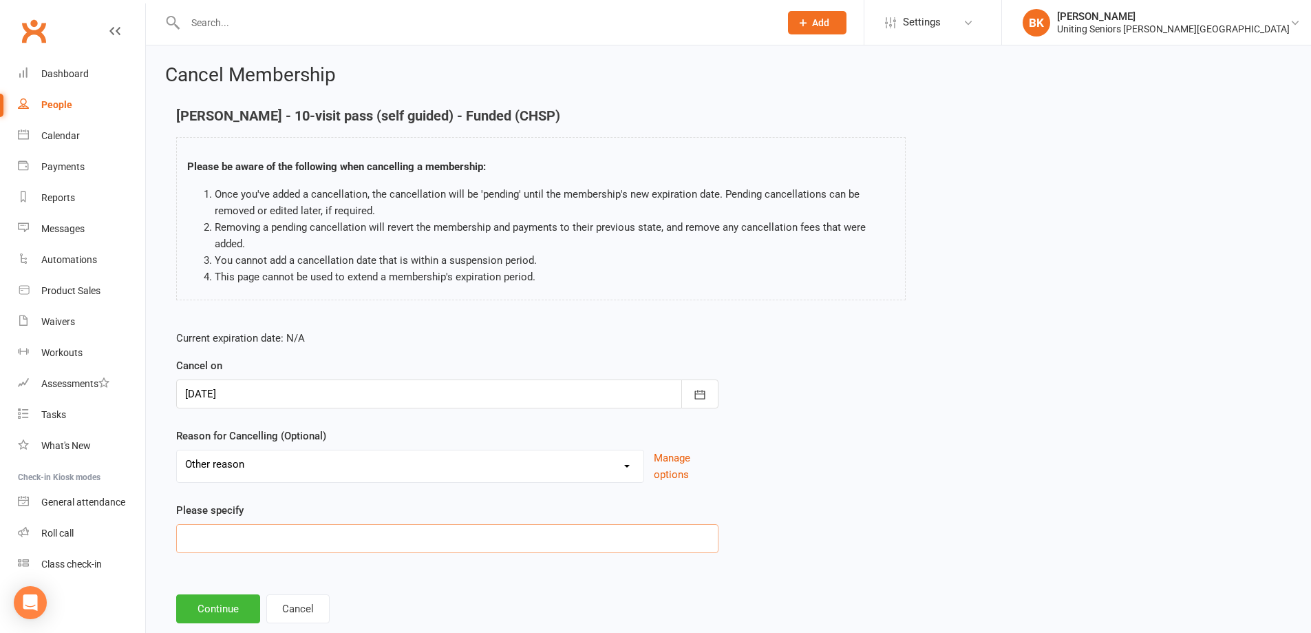
click at [262, 540] on input at bounding box center [447, 538] width 542 height 29
type input "Finished 10VP"
click at [218, 614] on button "Continue" at bounding box center [218, 608] width 84 height 29
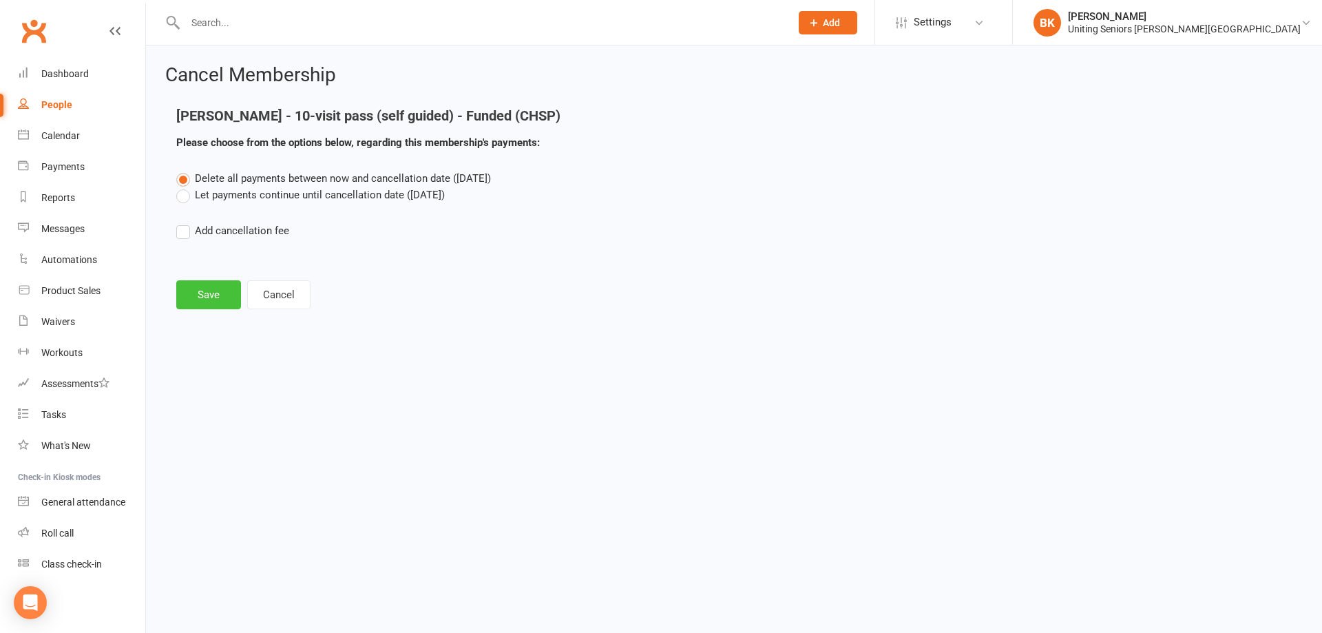
click at [213, 299] on button "Save" at bounding box center [208, 294] width 65 height 29
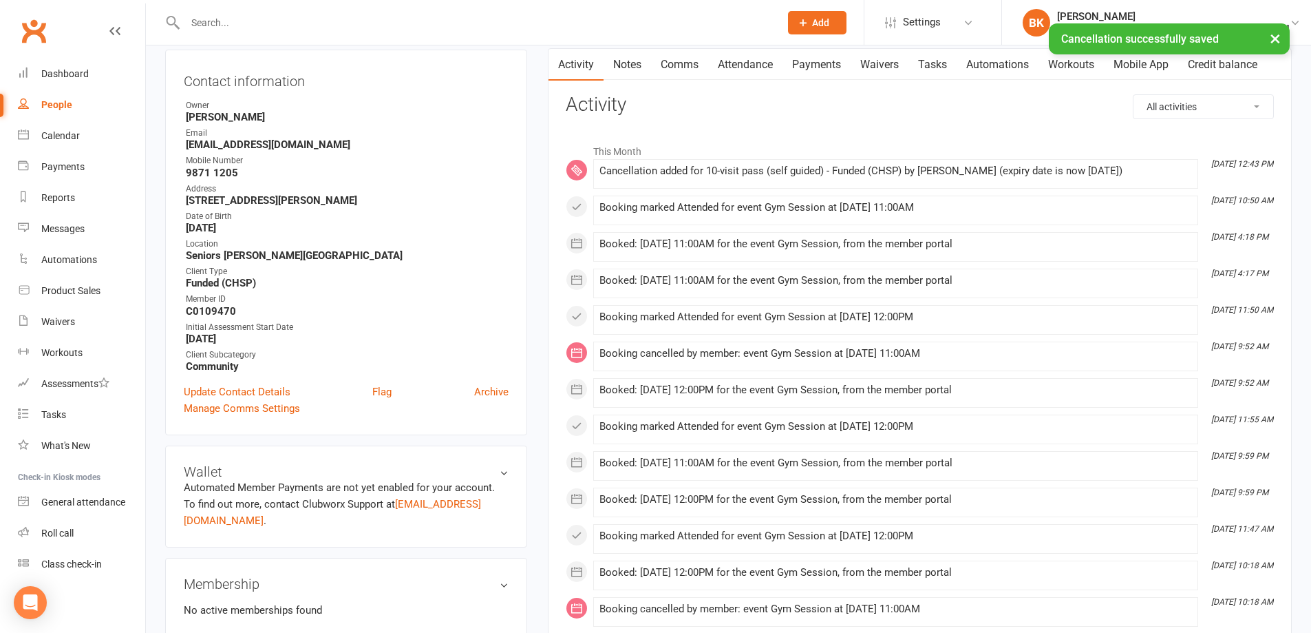
scroll to position [344, 0]
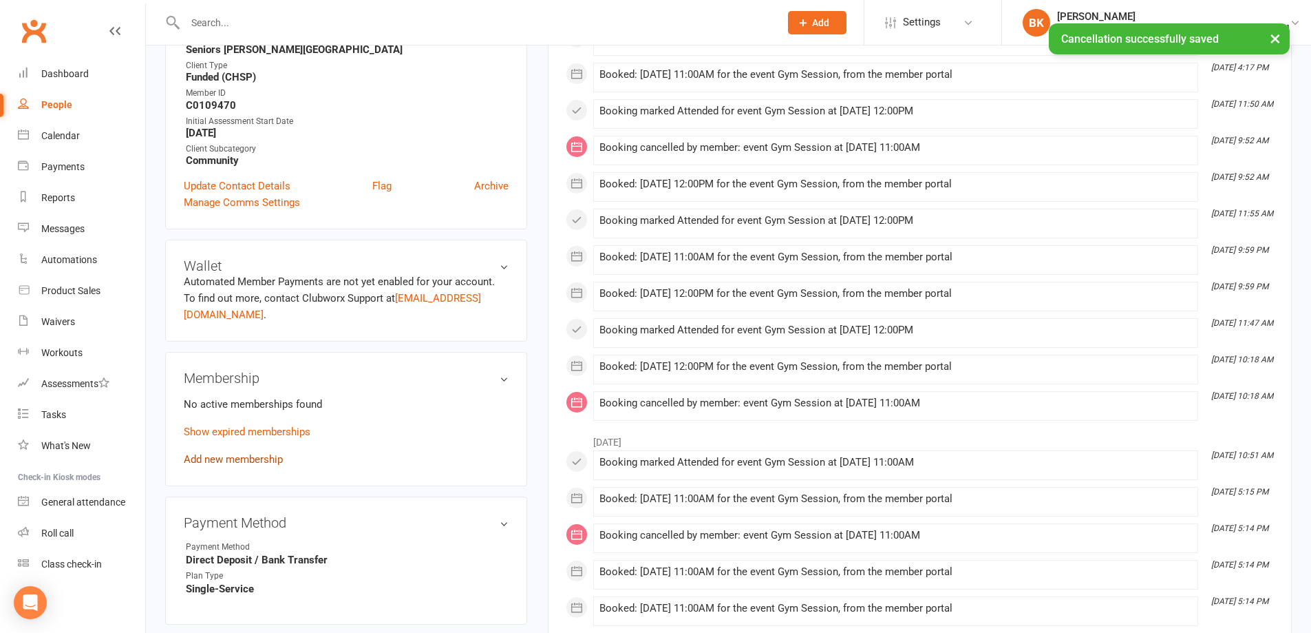
click at [269, 453] on link "Add new membership" at bounding box center [233, 459] width 99 height 12
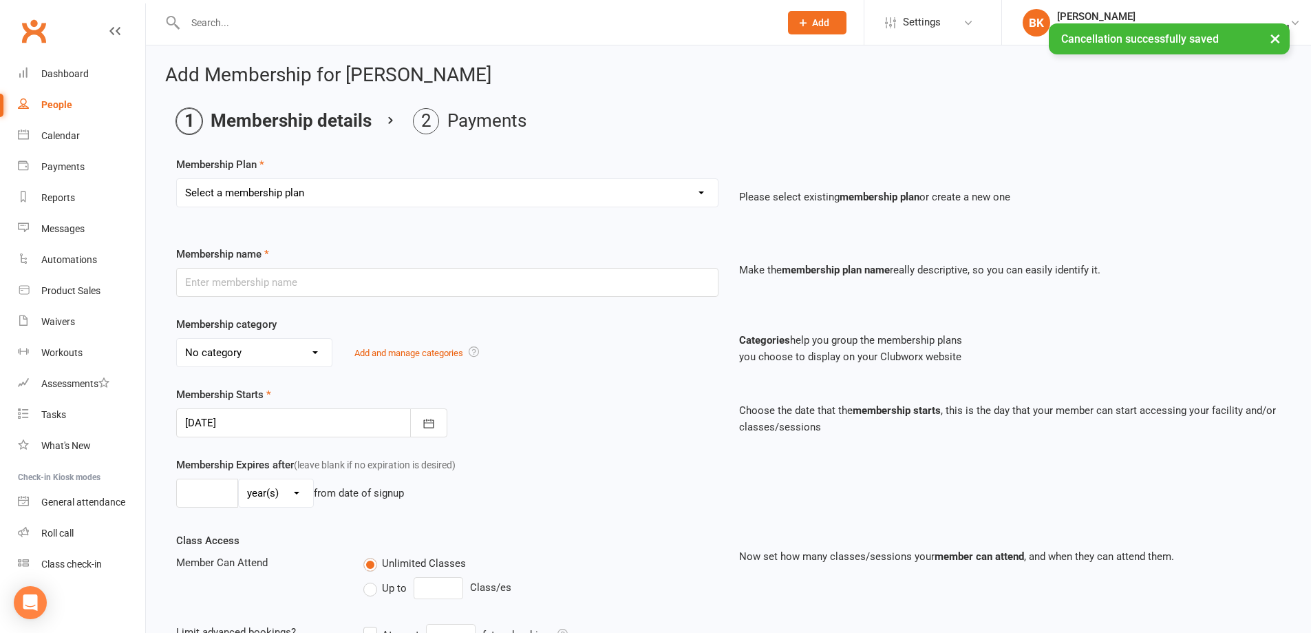
click at [415, 198] on select "Select a membership plan Create new Membership Plan Initial Assessment + Set Up…" at bounding box center [447, 193] width 541 height 28
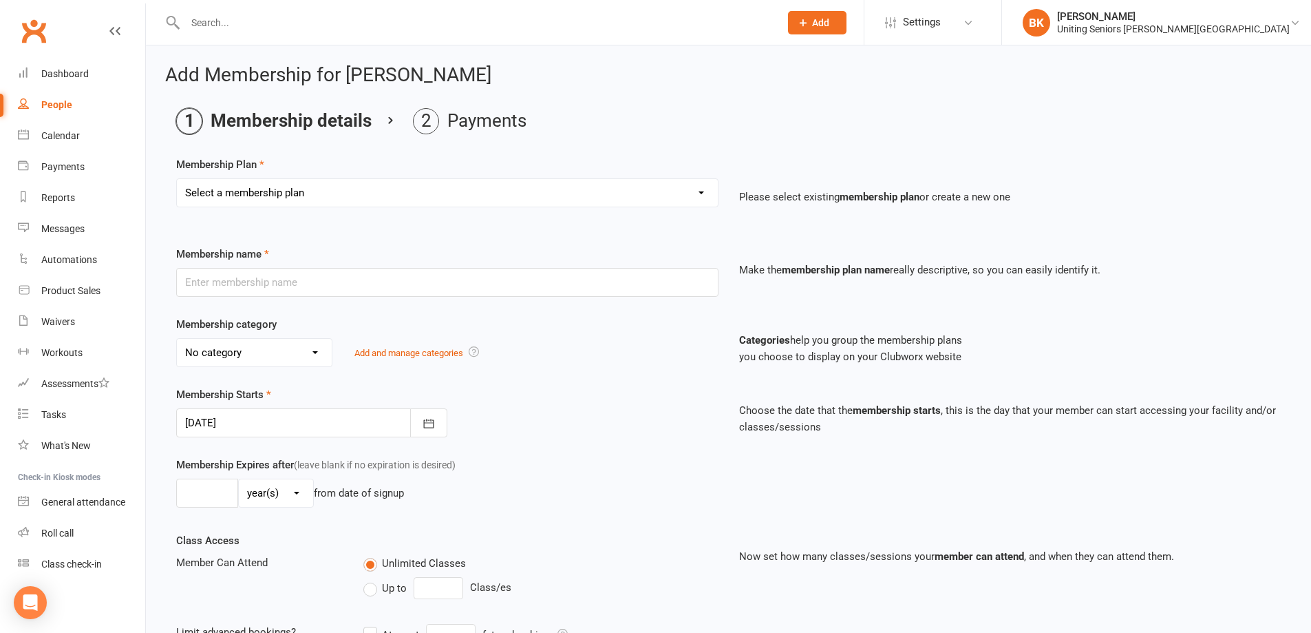
select select "11"
click at [177, 179] on select "Select a membership plan Create new Membership Plan Initial Assessment + Set Up…" at bounding box center [447, 193] width 541 height 28
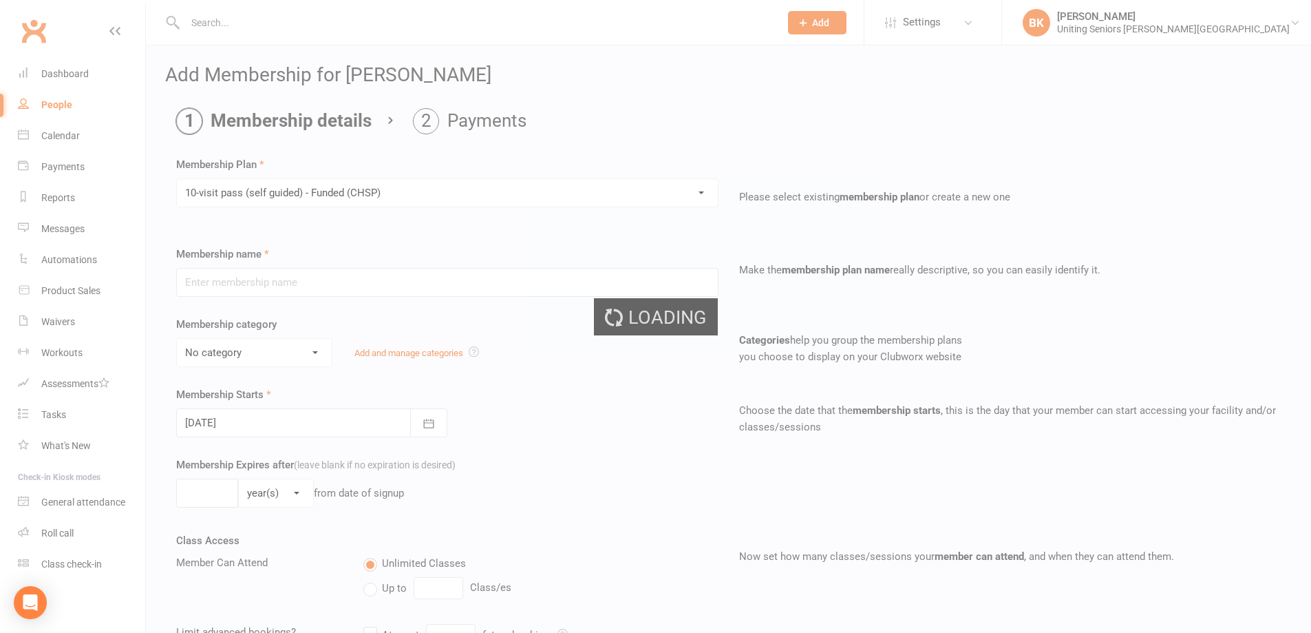
type input "10-visit pass (self guided) - Funded (CHSP)"
select select "0"
type input "0"
type input "4"
select select "?"
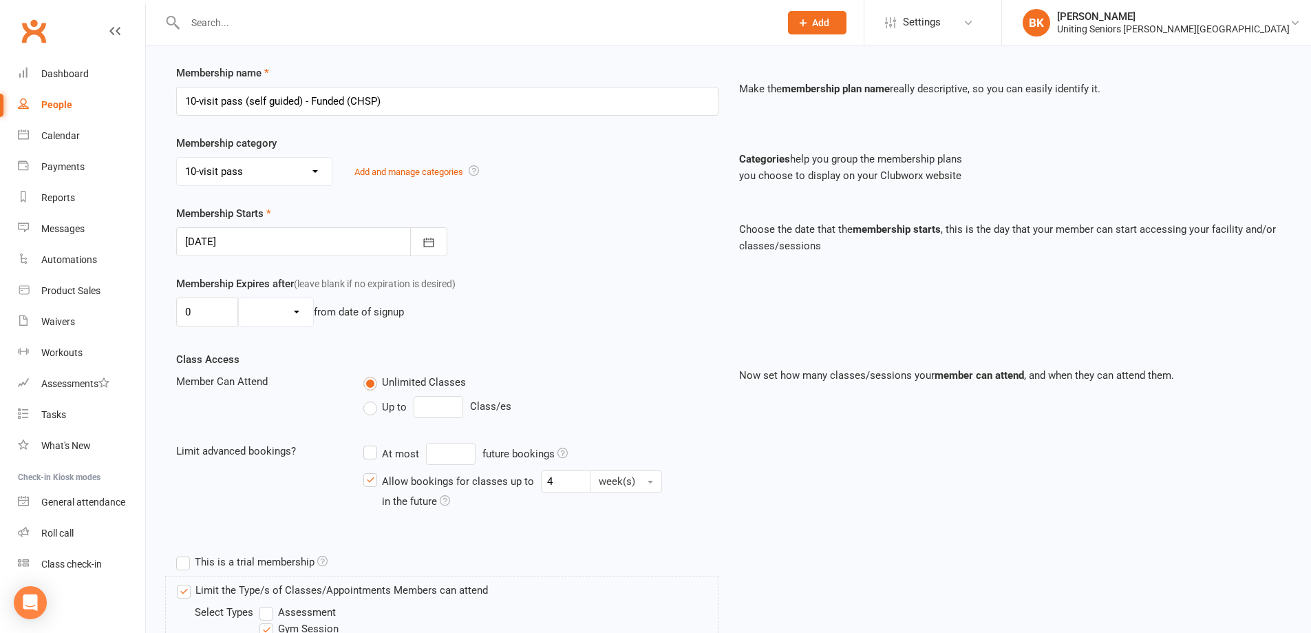
scroll to position [376, 0]
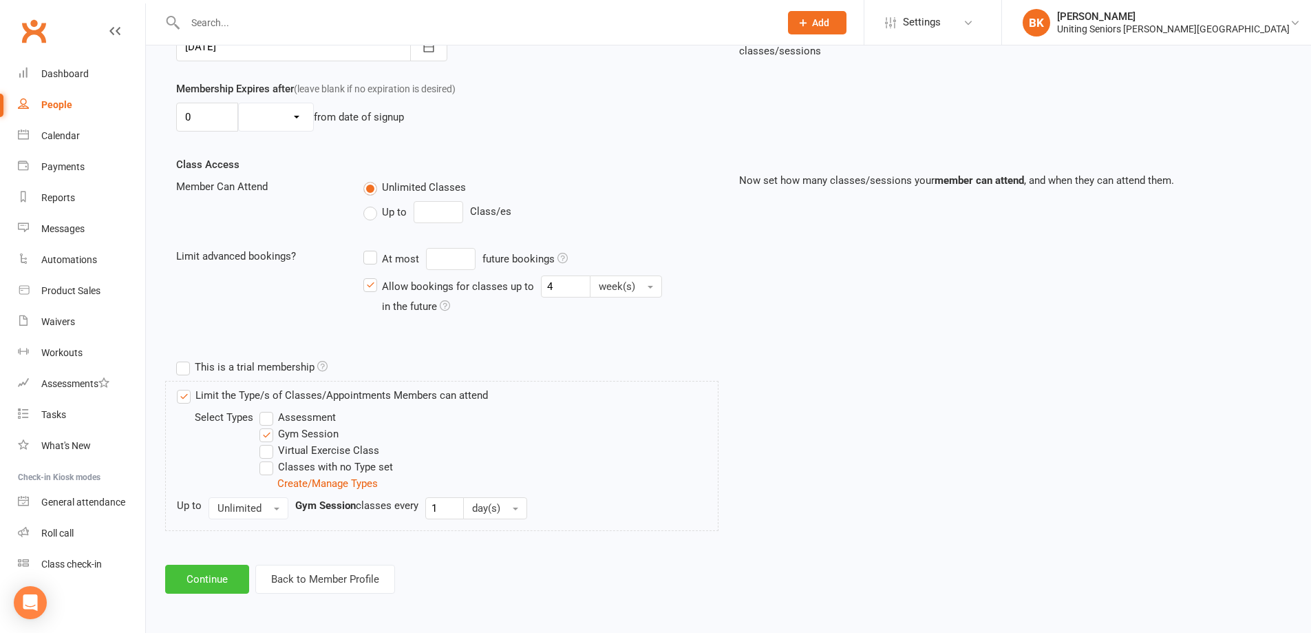
click at [215, 576] on button "Continue" at bounding box center [207, 578] width 84 height 29
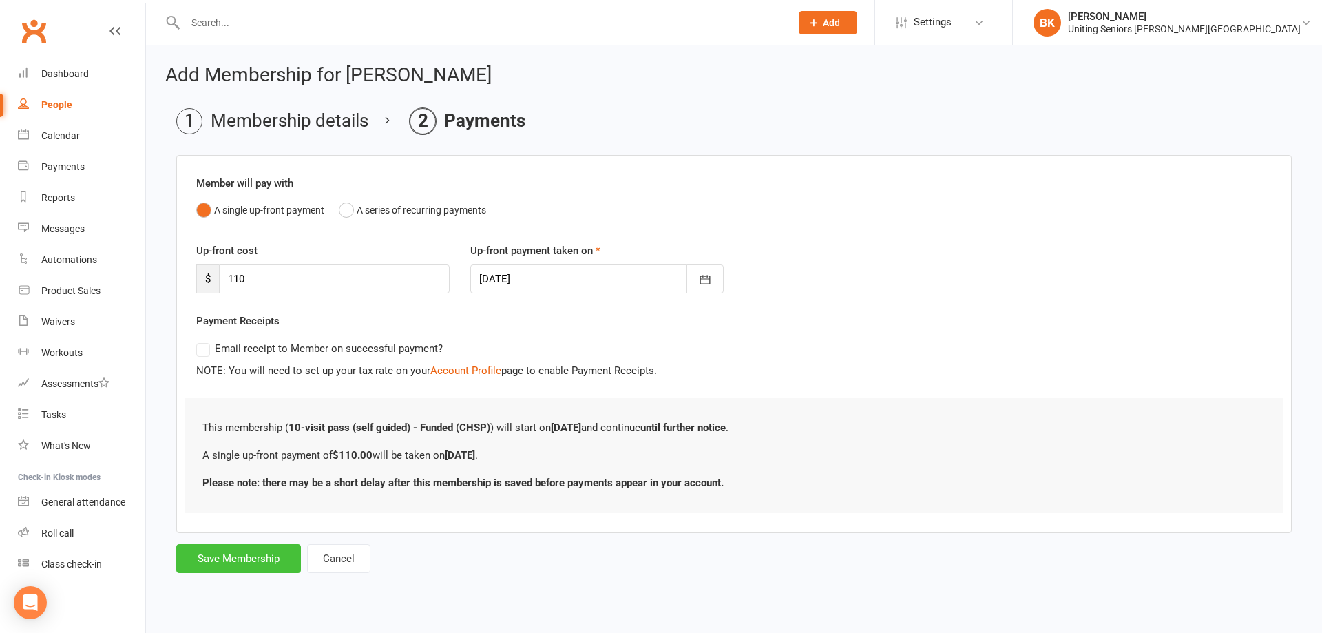
click at [246, 560] on button "Save Membership" at bounding box center [238, 558] width 125 height 29
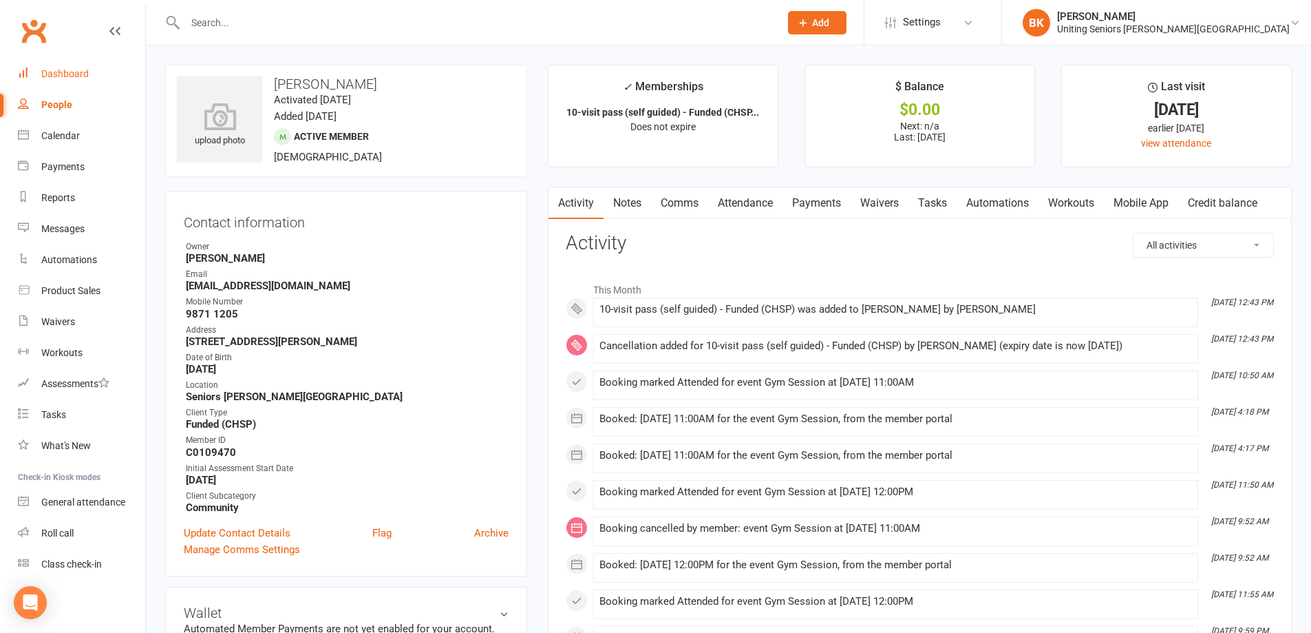
click at [39, 72] on link "Dashboard" at bounding box center [81, 74] width 127 height 31
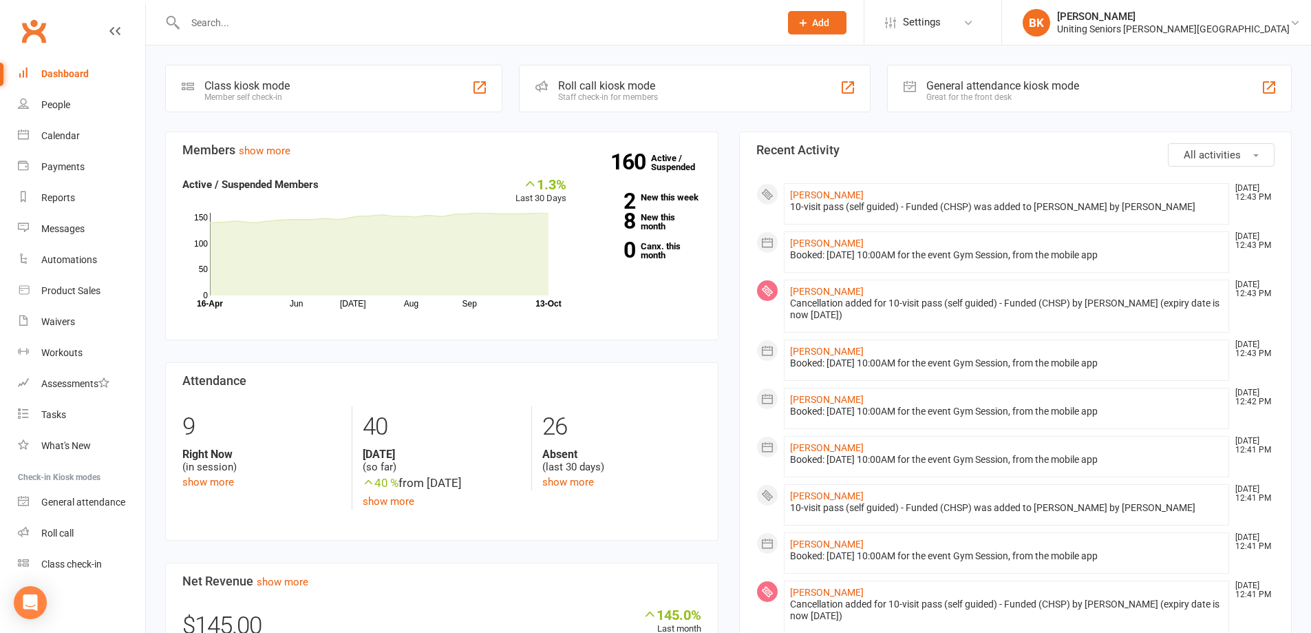
click at [589, 82] on div "Roll call kiosk mode" at bounding box center [608, 85] width 100 height 13
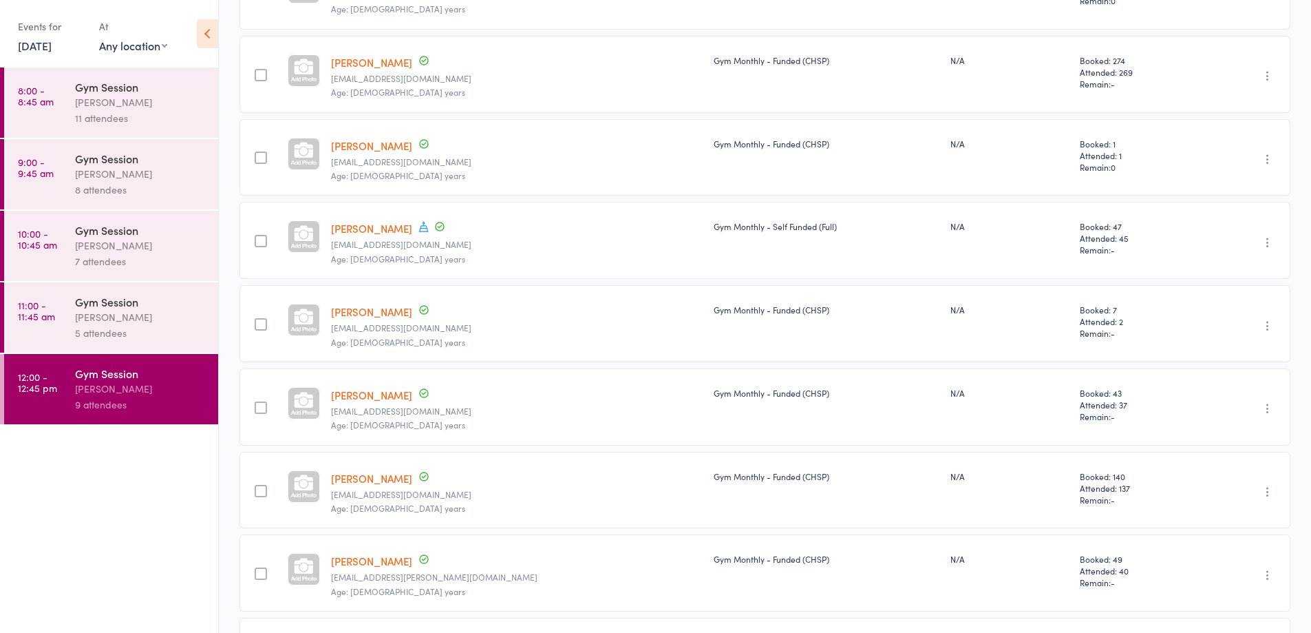
scroll to position [399, 0]
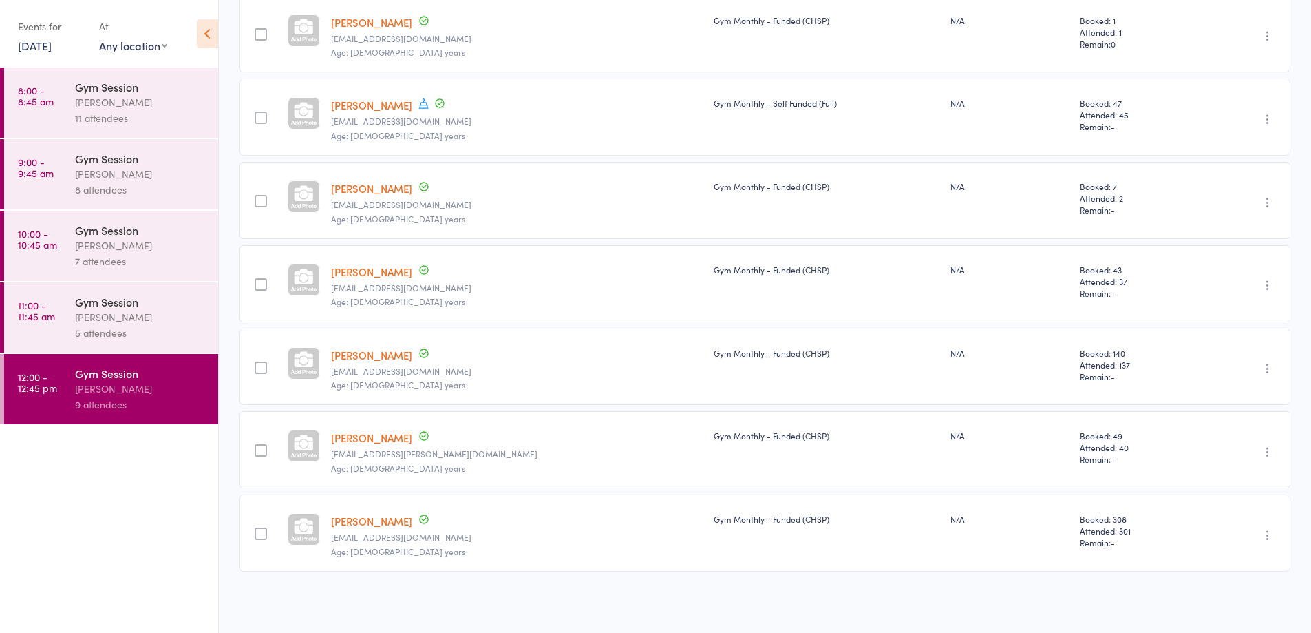
click at [149, 306] on div "Gym Session" at bounding box center [140, 301] width 131 height 15
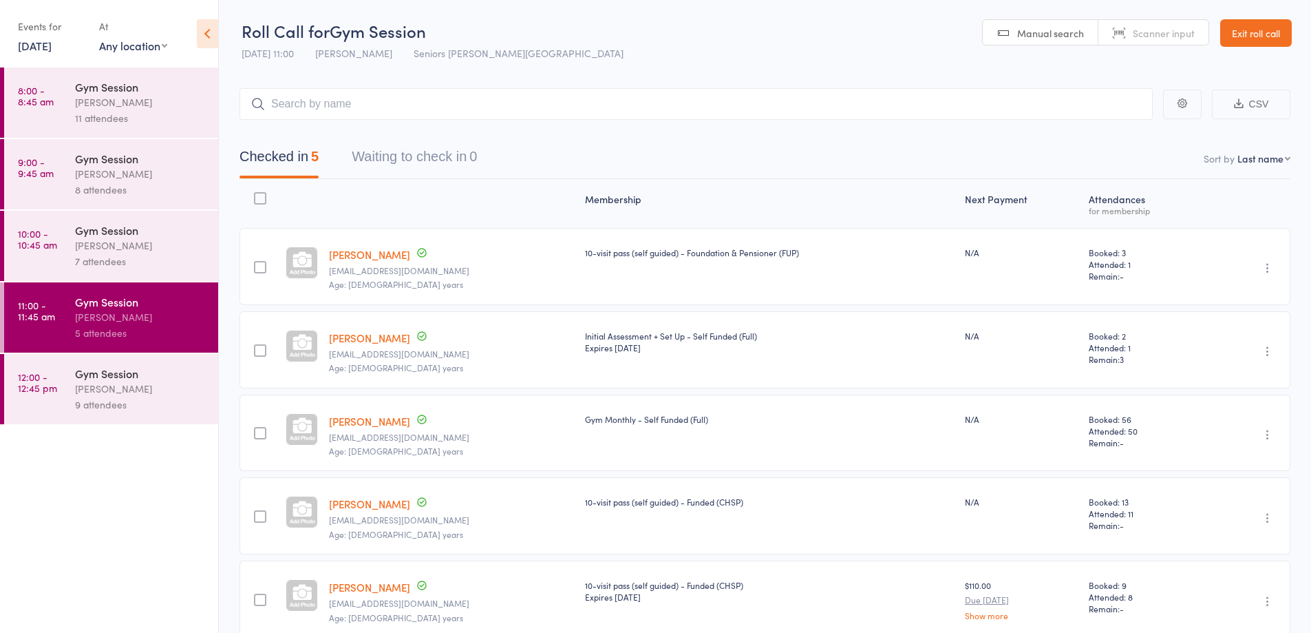
click at [182, 244] on div "Nicholas Short" at bounding box center [140, 245] width 131 height 16
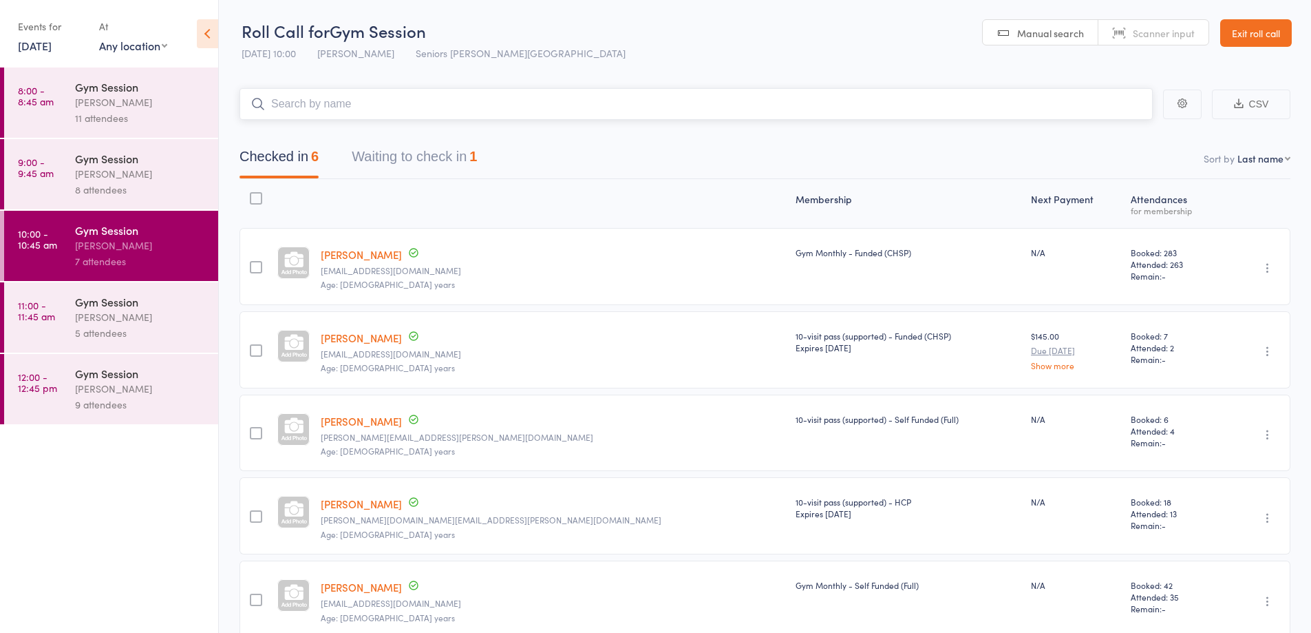
click at [445, 158] on button "Waiting to check in 1" at bounding box center [414, 160] width 125 height 36
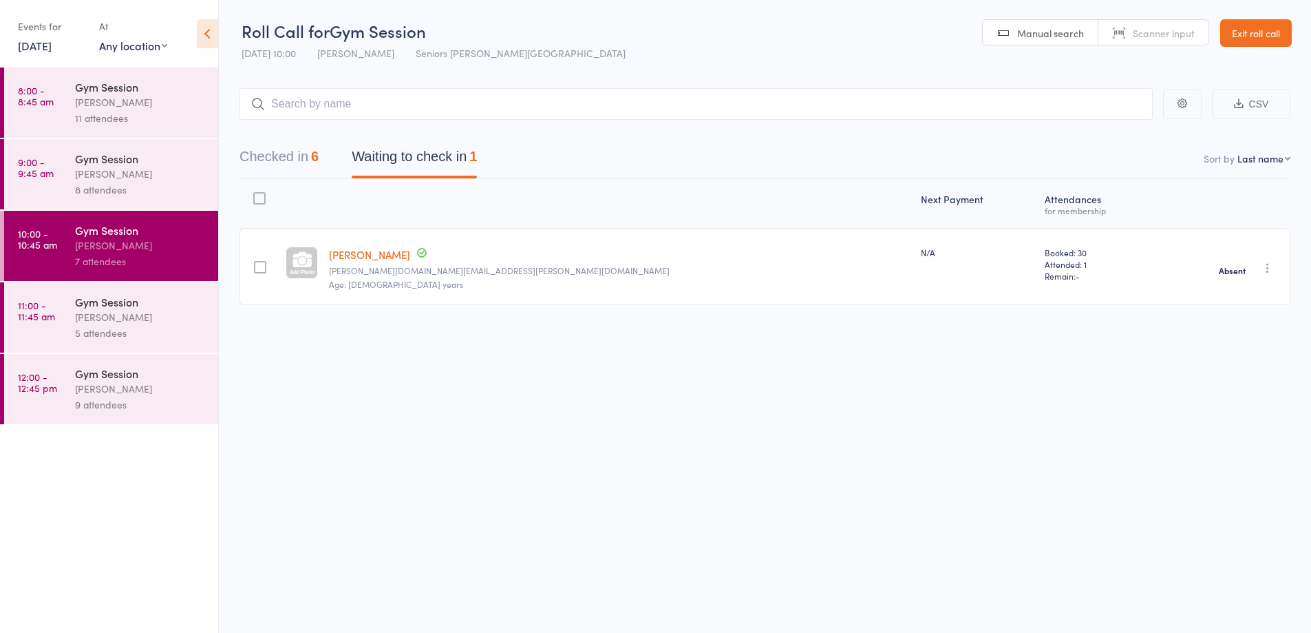
click at [123, 165] on div "Gym Session" at bounding box center [140, 158] width 131 height 15
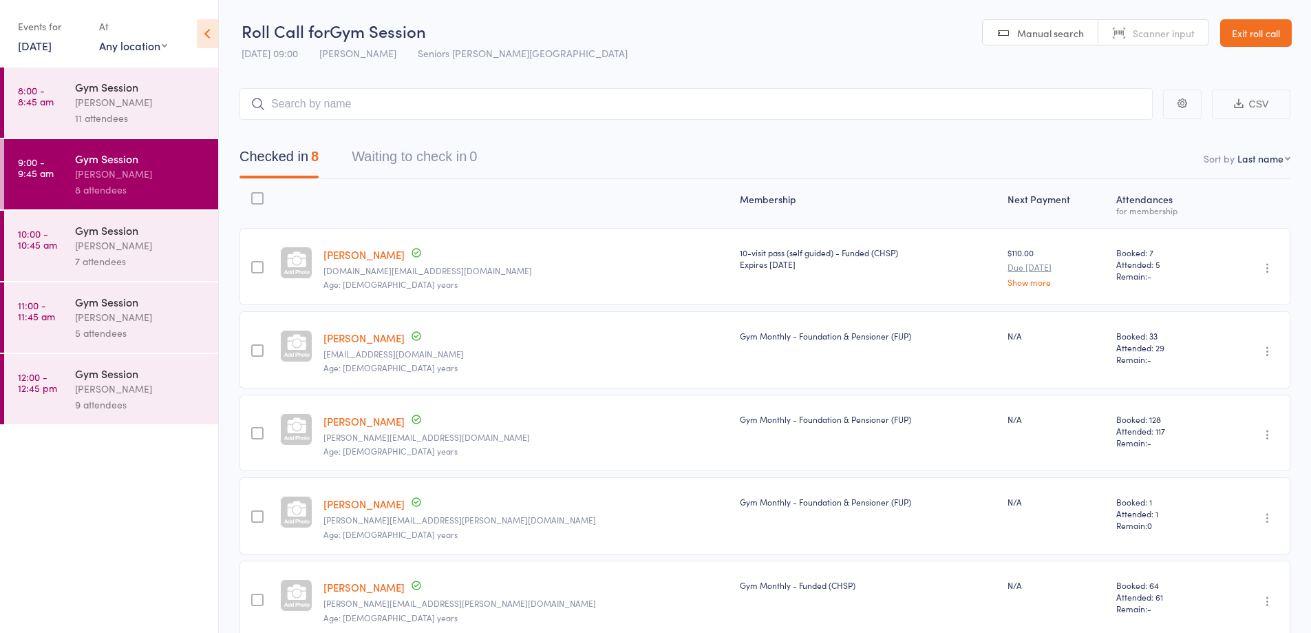
click at [102, 113] on div "11 attendees" at bounding box center [140, 118] width 131 height 16
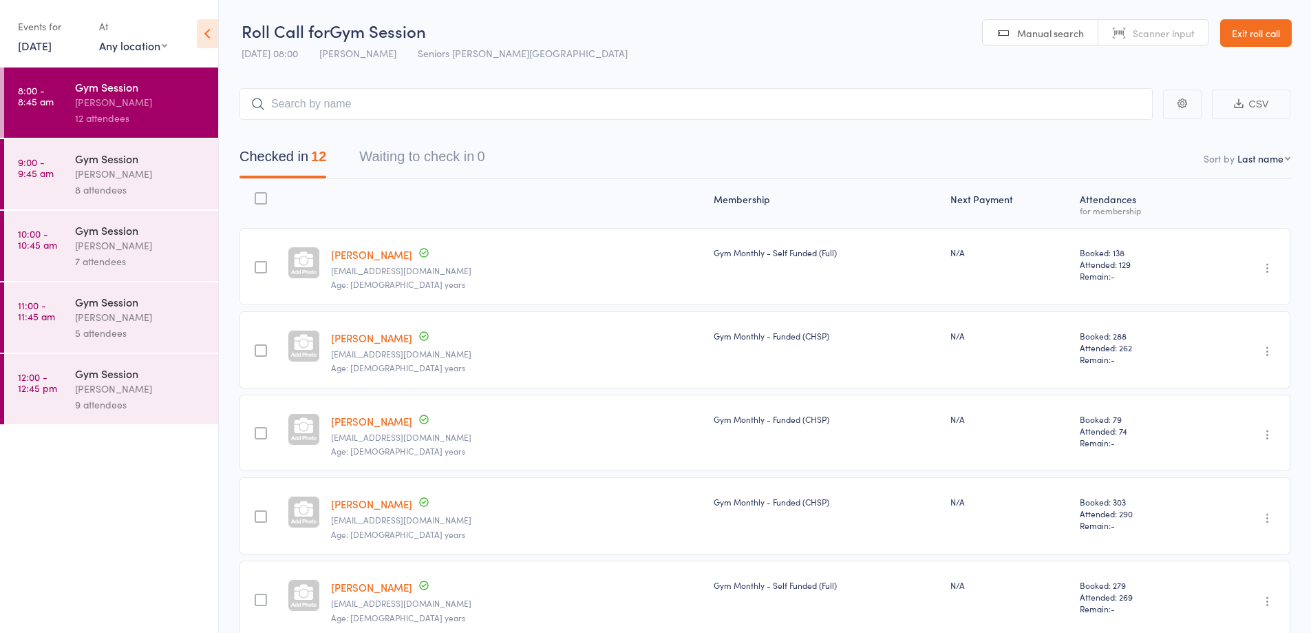
click at [1257, 30] on link "Exit roll call" at bounding box center [1256, 33] width 72 height 28
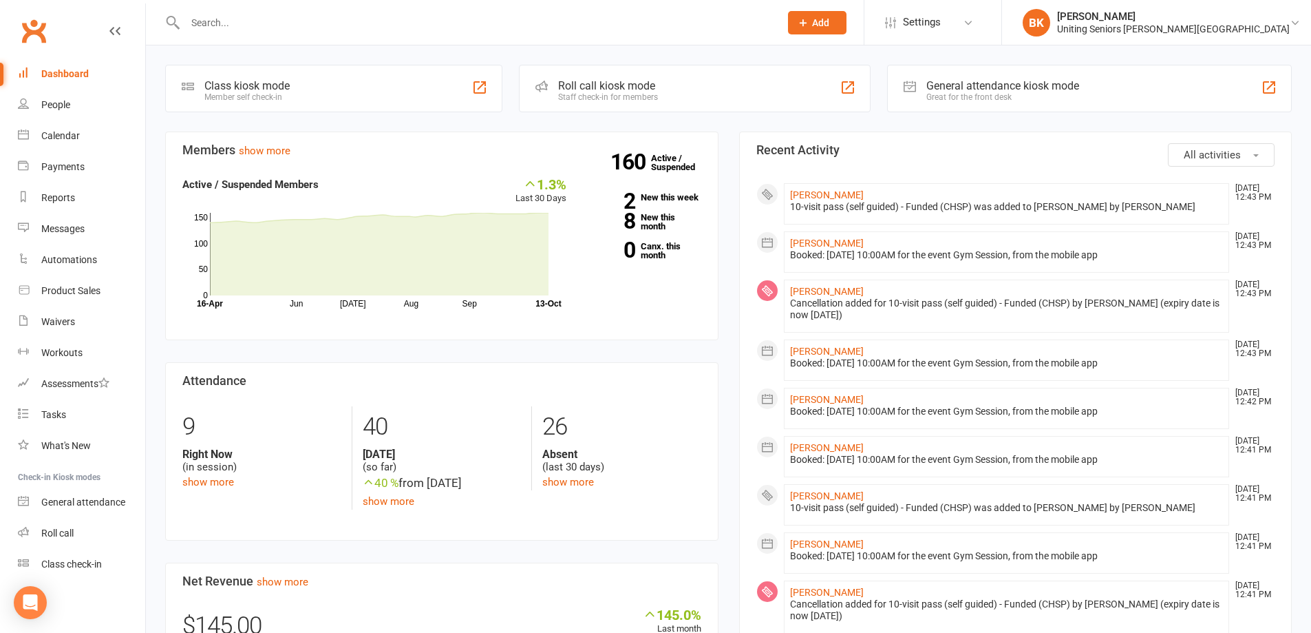
click at [1032, 86] on div "General attendance kiosk mode" at bounding box center [1002, 85] width 153 height 13
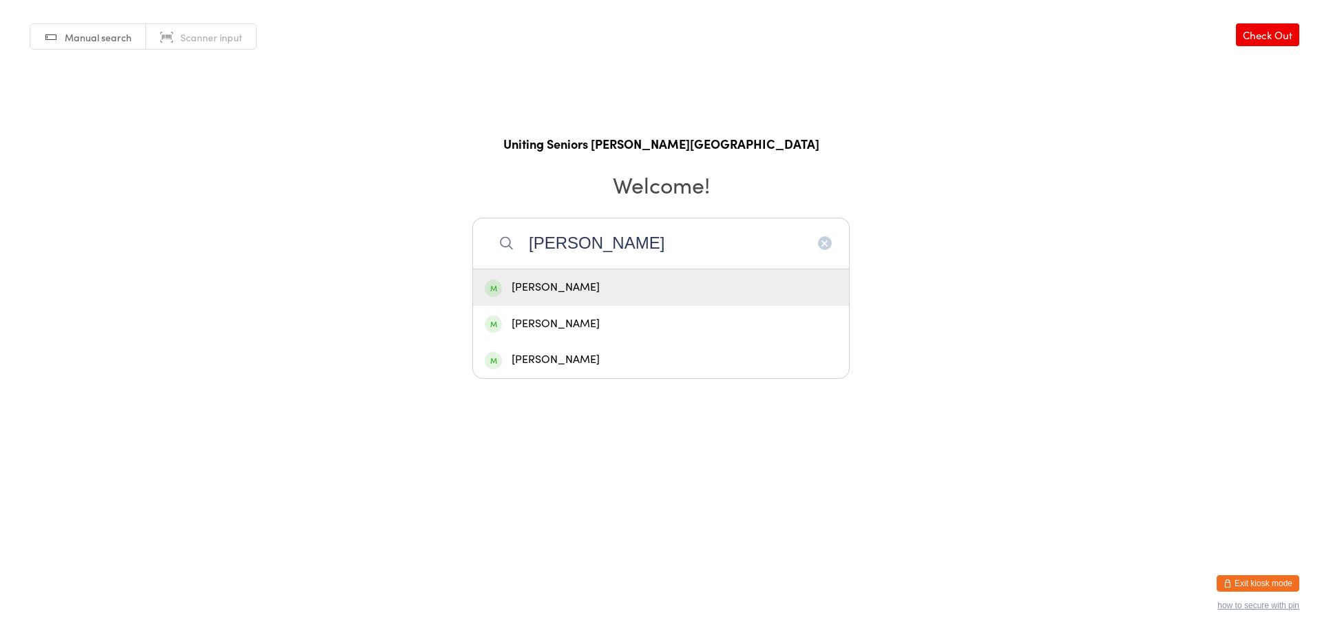
type input "carole moy"
click at [669, 280] on div "Carole Moyle" at bounding box center [661, 287] width 352 height 19
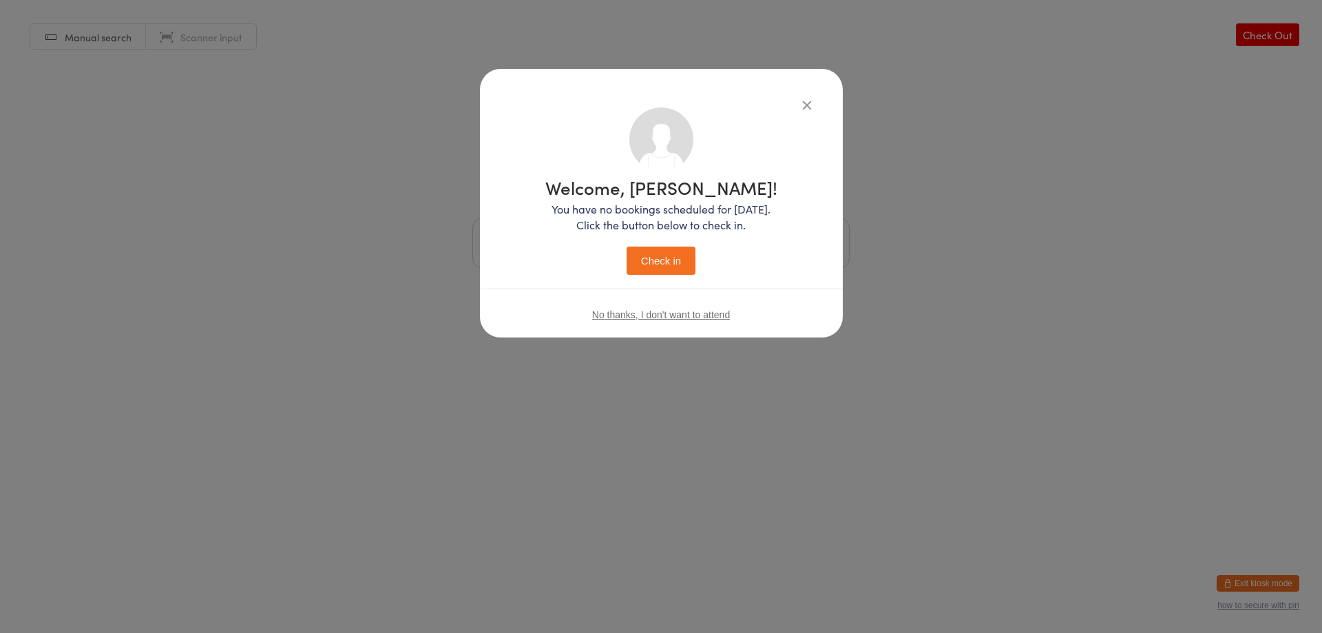
click at [684, 258] on button "Check in" at bounding box center [660, 260] width 69 height 28
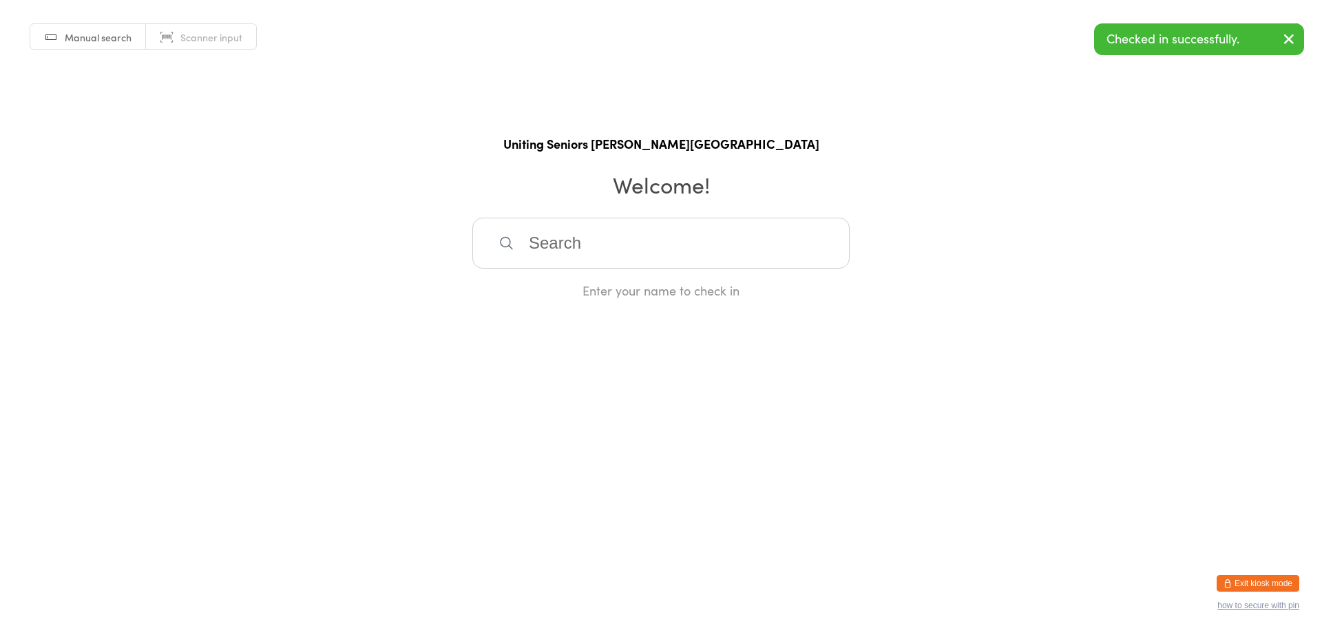
click at [1274, 584] on button "Exit kiosk mode" at bounding box center [1257, 583] width 83 height 17
